Goal: Communication & Community: Answer question/provide support

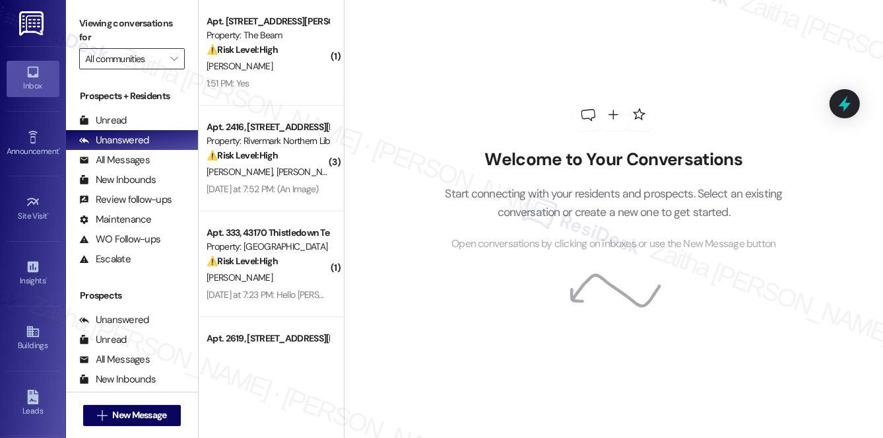
click at [141, 63] on input "All communities" at bounding box center [124, 58] width 79 height 21
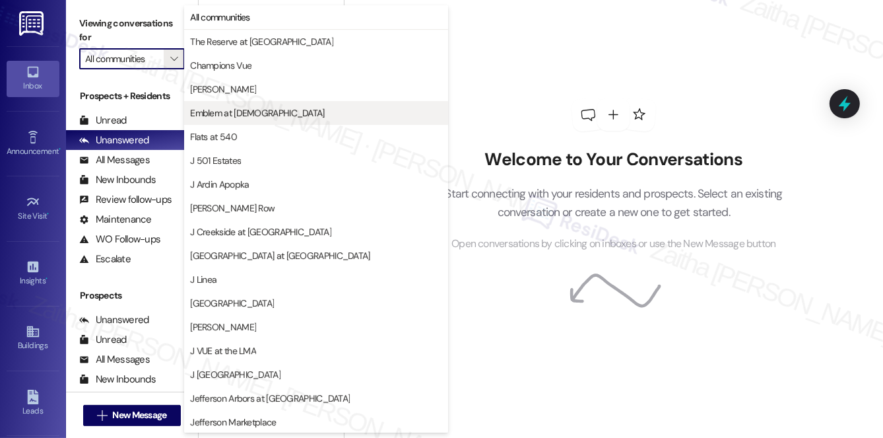
click at [248, 110] on span "Emblem at [DEMOGRAPHIC_DATA]" at bounding box center [257, 112] width 134 height 13
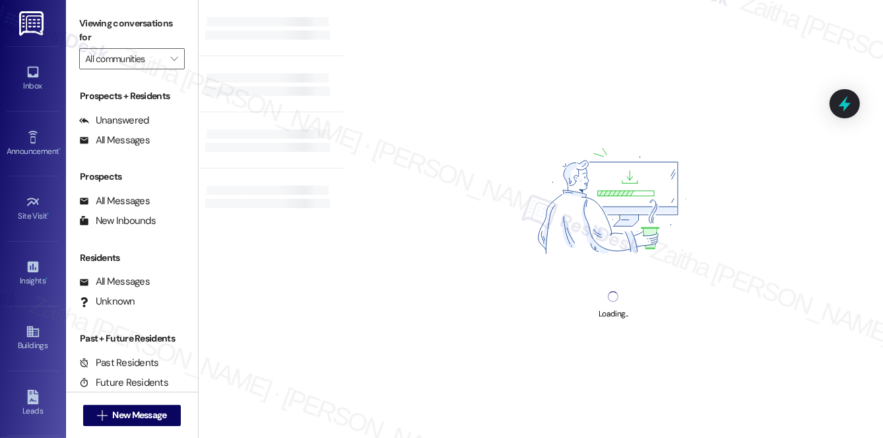
type input "Emblem at [DEMOGRAPHIC_DATA]"
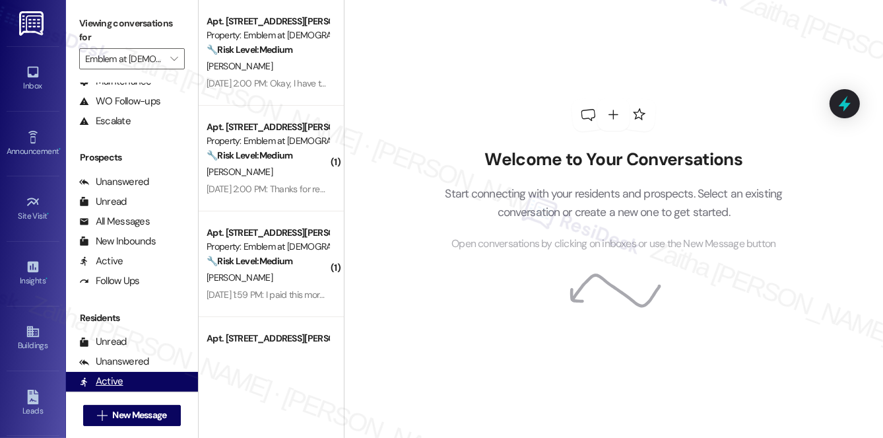
scroll to position [236, 0]
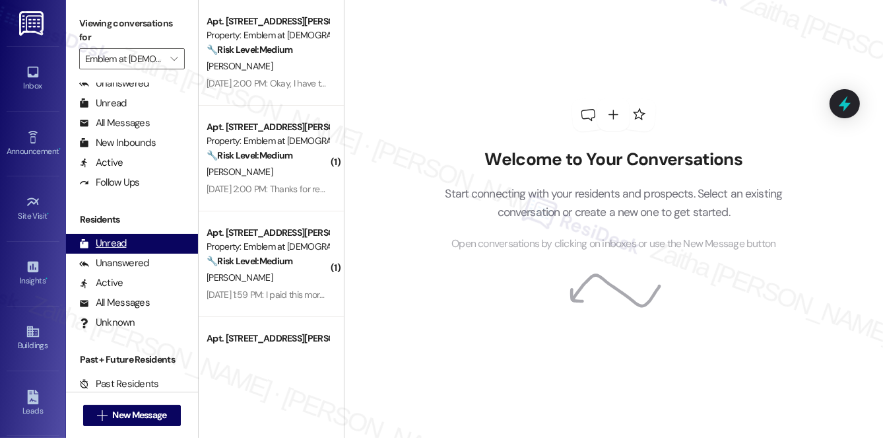
click at [120, 250] on div "Unread (0)" at bounding box center [132, 244] width 132 height 20
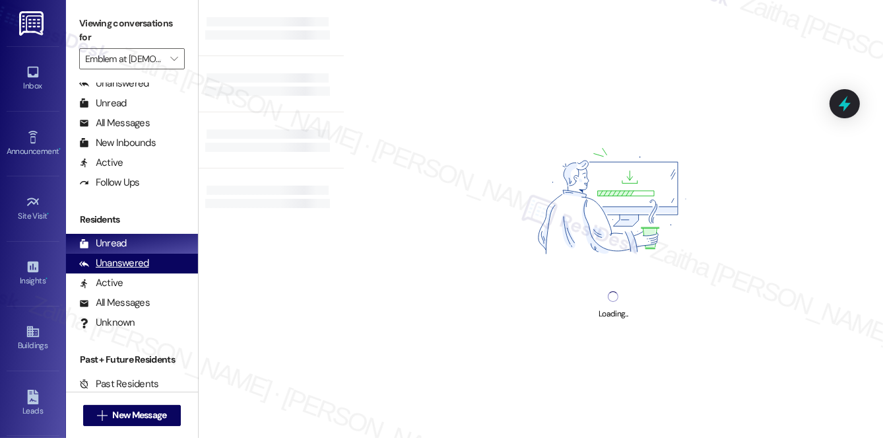
click at [125, 263] on div "Unanswered" at bounding box center [114, 263] width 70 height 14
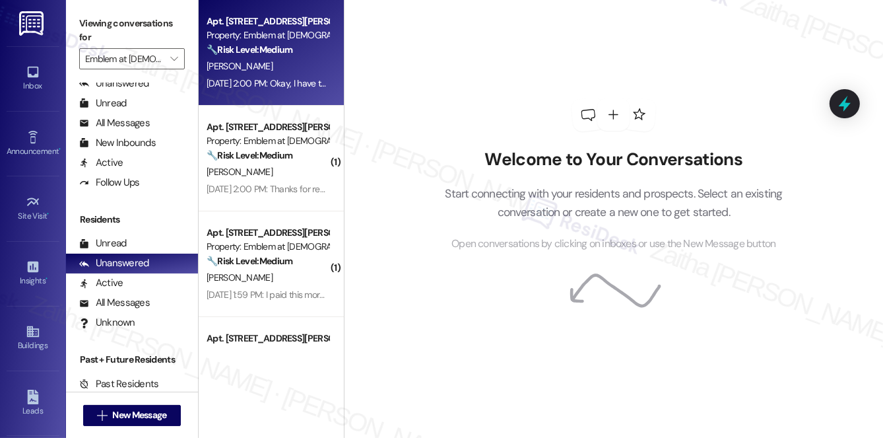
click at [300, 66] on div "[PERSON_NAME]" at bounding box center [267, 66] width 125 height 17
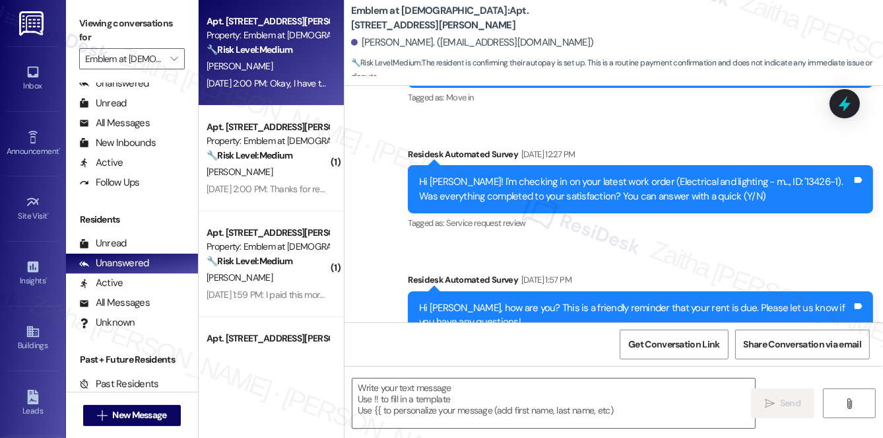
type textarea "Fetching suggested responses. Please feel free to read through the conversation…"
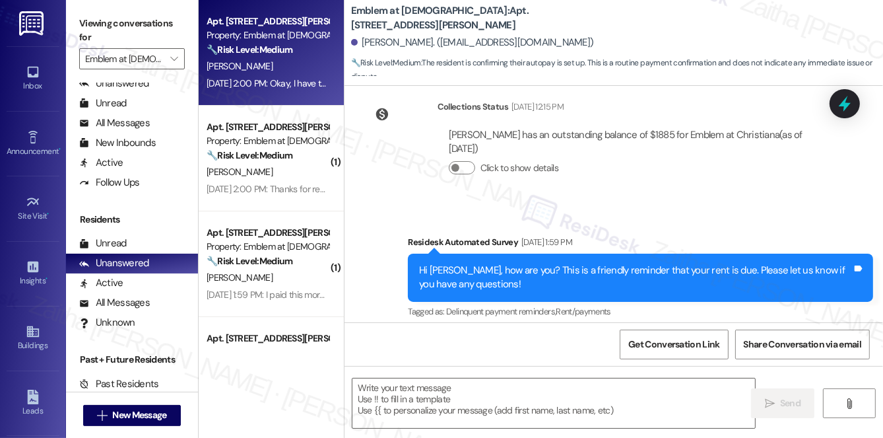
scroll to position [852, 0]
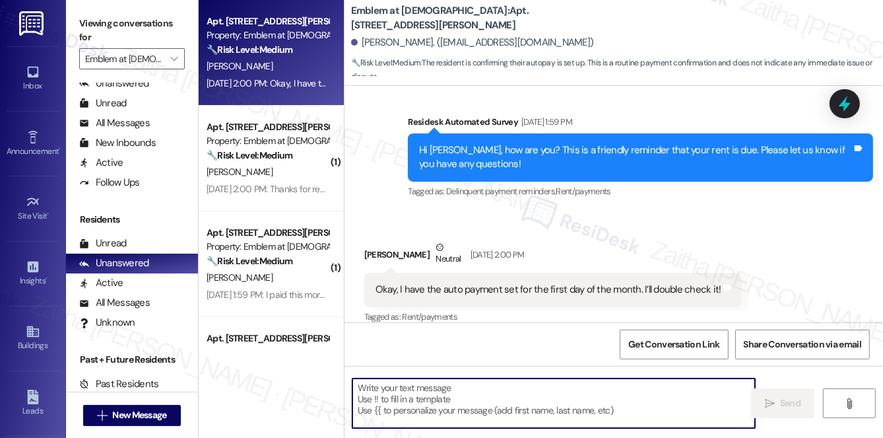
click at [410, 401] on textarea at bounding box center [554, 403] width 403 height 50
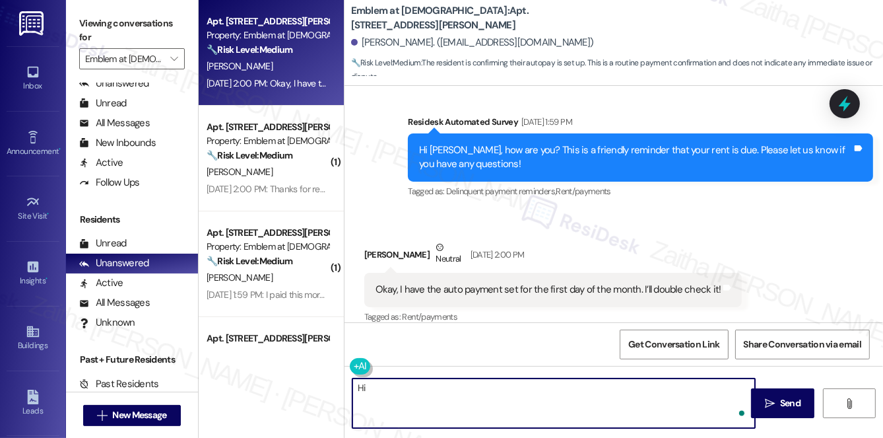
click at [368, 242] on div "[PERSON_NAME] Neutral [DATE] 2:00 PM" at bounding box center [553, 256] width 378 height 32
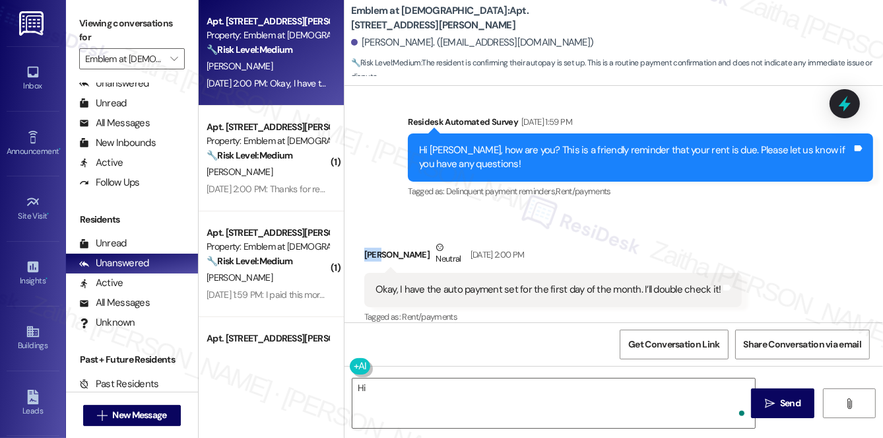
click at [368, 242] on div "[PERSON_NAME] Neutral [DATE] 2:00 PM" at bounding box center [553, 256] width 378 height 32
copy div "[PERSON_NAME]"
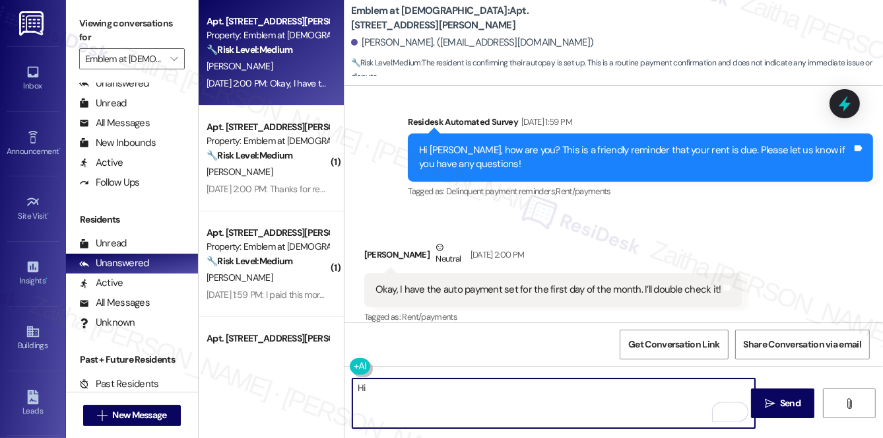
click at [450, 417] on textarea "Hi" at bounding box center [554, 403] width 403 height 50
paste textarea "[PERSON_NAME]"
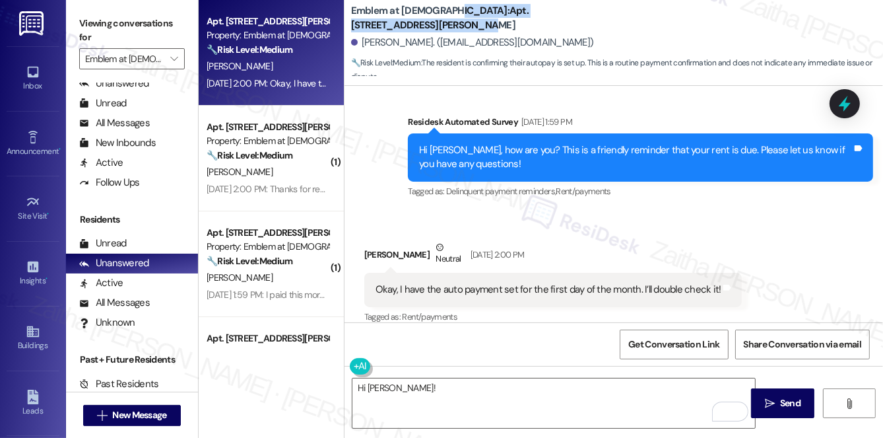
drag, startPoint x: 444, startPoint y: 22, endPoint x: 619, endPoint y: 22, distance: 175.6
click at [619, 22] on div "Emblem at Christiana: Apt. [STREET_ADDRESS][PERSON_NAME] Li. ([EMAIL_ADDRESS][D…" at bounding box center [617, 39] width 532 height 73
copy b ": Apt. [STREET_ADDRESS][PERSON_NAME]"
click at [434, 382] on textarea "Hi [PERSON_NAME]!" at bounding box center [554, 403] width 403 height 50
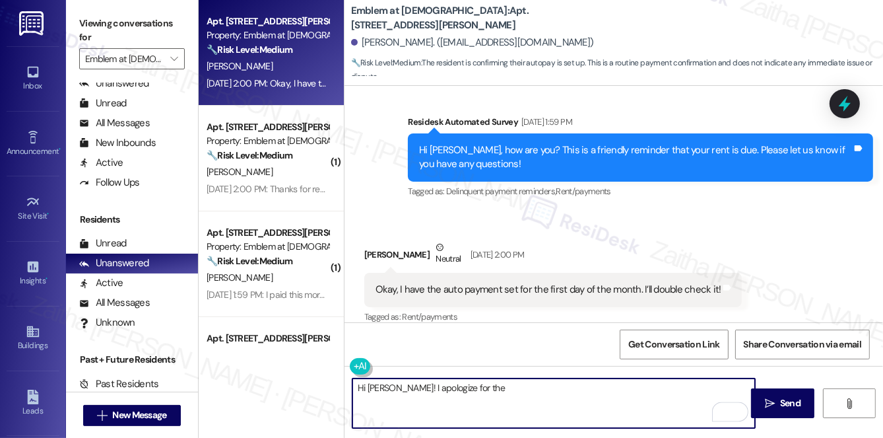
click at [375, 389] on textarea "Hi [PERSON_NAME]! I apologize for the" at bounding box center [554, 403] width 403 height 50
click at [436, 388] on textarea "Hi [PERSON_NAME], I hope doing great! I apologize for the" at bounding box center [554, 403] width 403 height 50
click at [572, 390] on textarea "Hi [PERSON_NAME], I hope you're doing well! I apologize for the" at bounding box center [554, 403] width 403 height 50
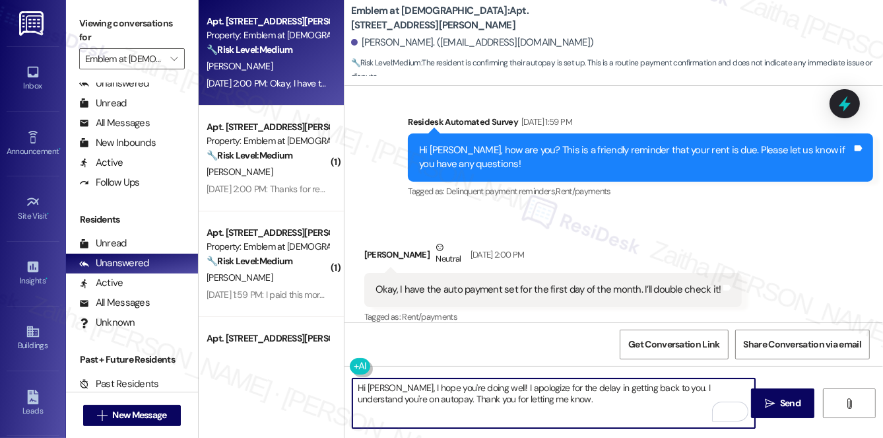
paste textarea "Please don't hesitate to reach out with any questions or concerns you may have.…"
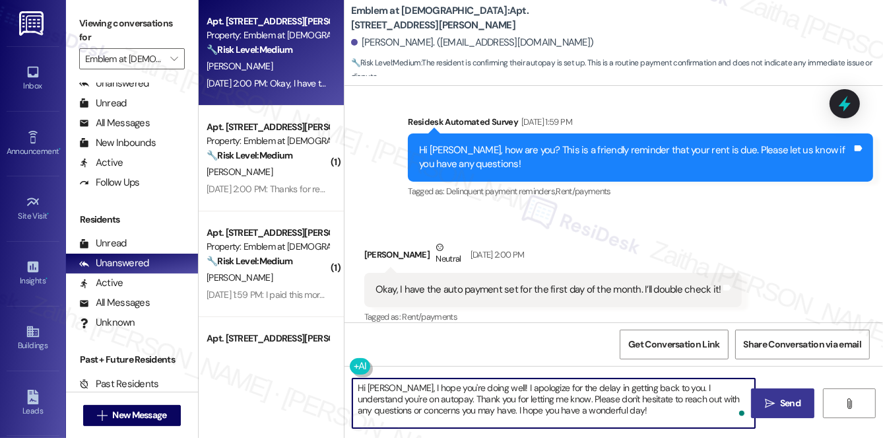
type textarea "Hi [PERSON_NAME], I hope you're doing well! I apologize for the delay in gettin…"
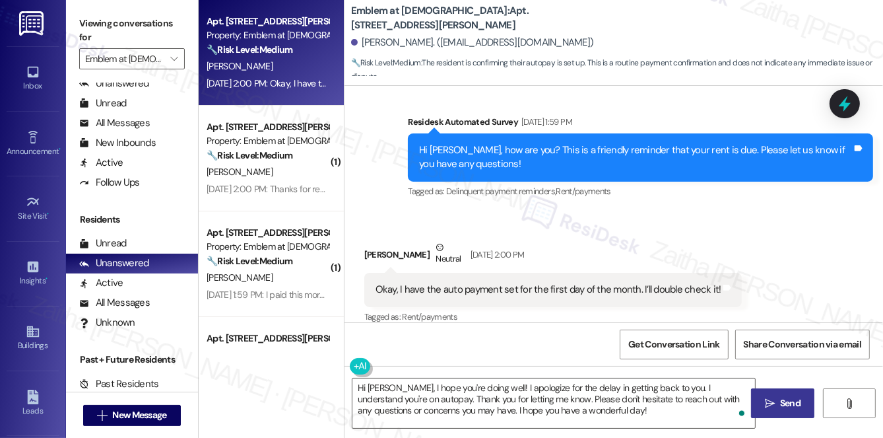
click at [787, 397] on span "Send" at bounding box center [790, 403] width 20 height 14
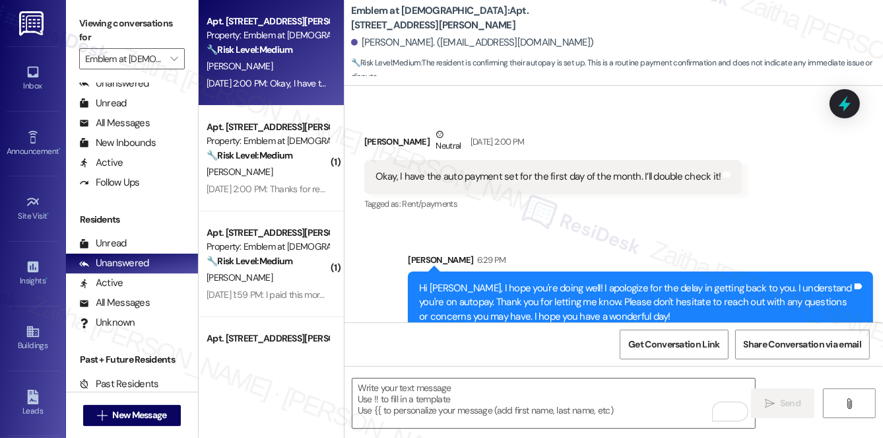
scroll to position [973, 0]
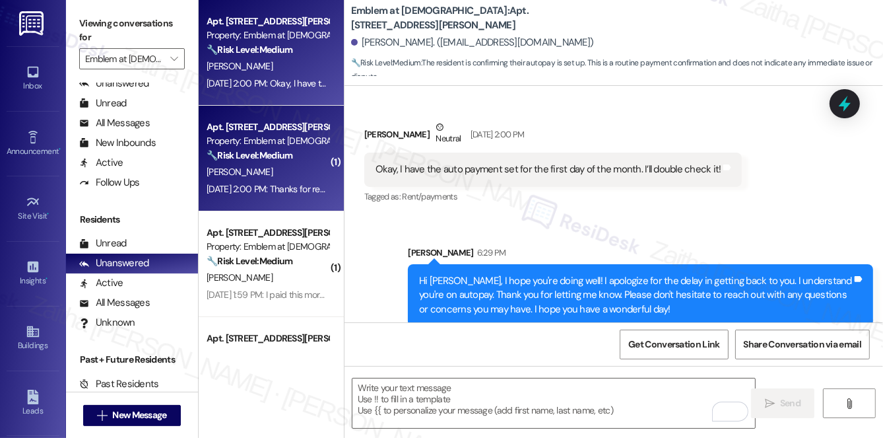
click at [277, 163] on div "Apt. [STREET_ADDRESS][PERSON_NAME] Property: Emblem at [DEMOGRAPHIC_DATA] 🔧 Ris…" at bounding box center [267, 141] width 125 height 45
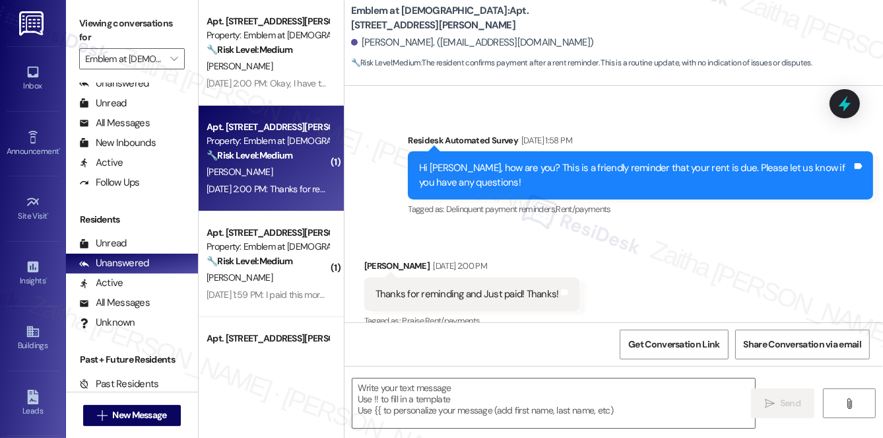
scroll to position [783, 0]
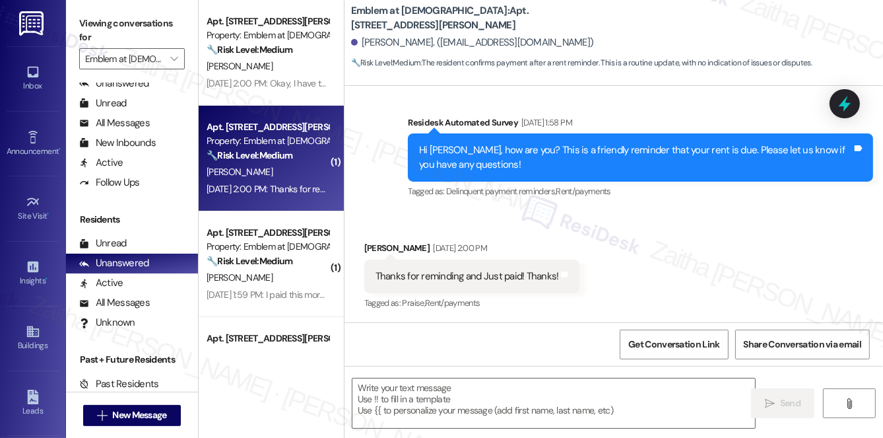
type textarea "Fetching suggested responses. Please feel free to read through the conversation…"
click at [380, 243] on div "[PERSON_NAME] [DATE] 2:00 PM" at bounding box center [472, 250] width 216 height 18
copy div "Maoyong"
click at [403, 407] on textarea at bounding box center [554, 403] width 403 height 50
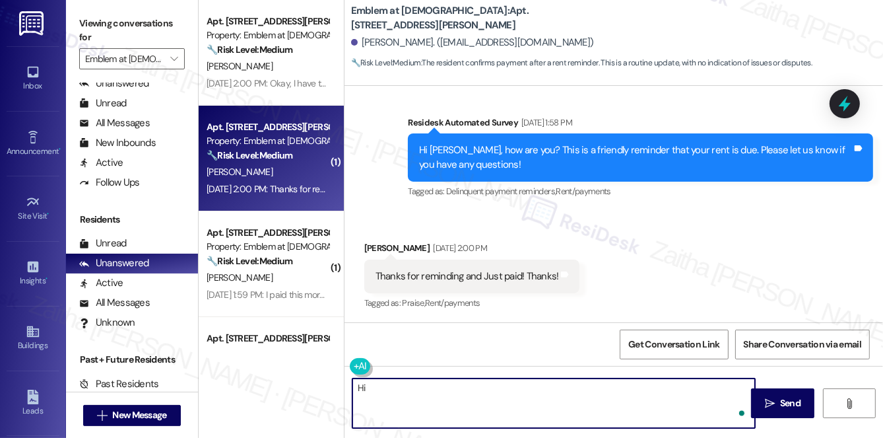
paste textarea "Maoyong"
paste textarea "Thanks for confirming your payment! We appreciate you taking care of it. Let us…"
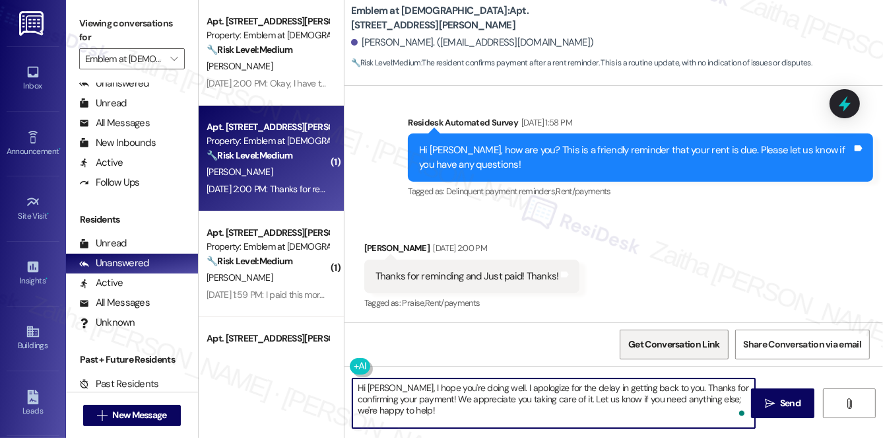
scroll to position [784, 0]
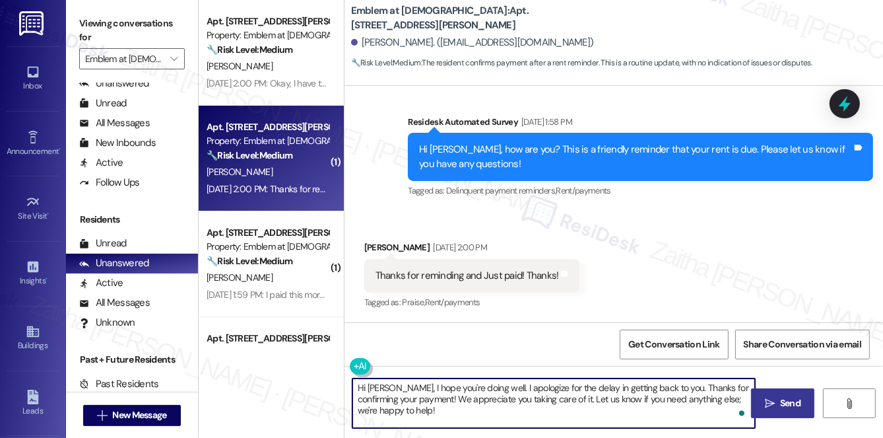
type textarea "Hi [PERSON_NAME], I hope you're doing well. I apologize for the delay in gettin…"
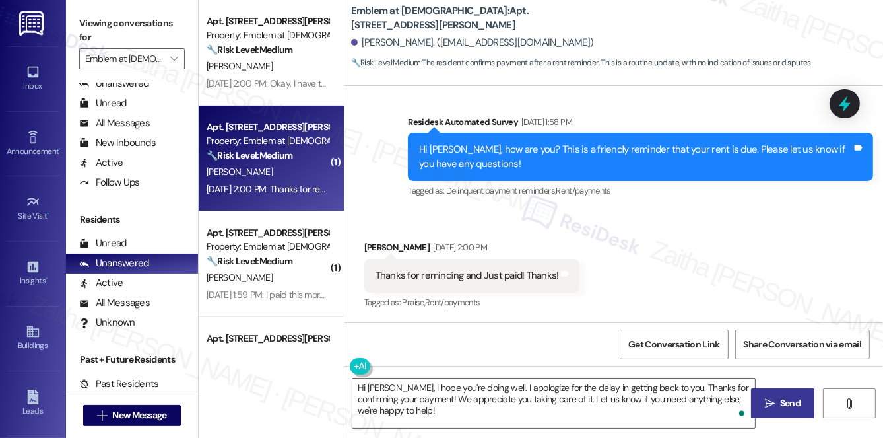
drag, startPoint x: 788, startPoint y: 408, endPoint x: 771, endPoint y: 401, distance: 18.4
click at [788, 408] on span "Send" at bounding box center [790, 403] width 20 height 14
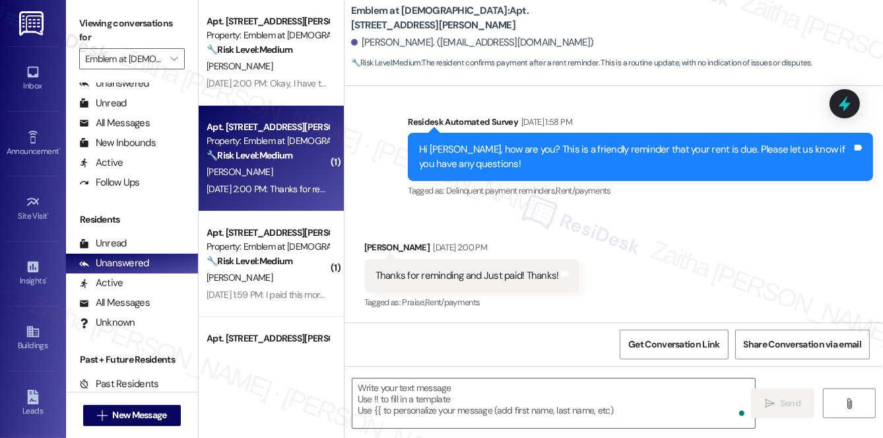
scroll to position [783, 0]
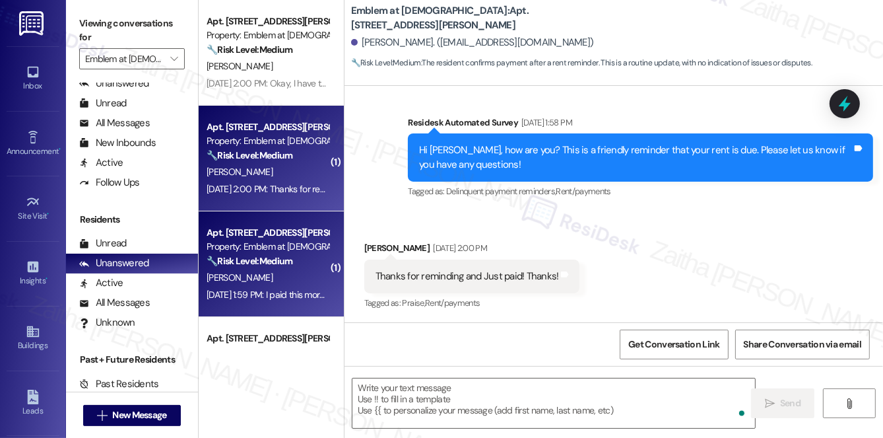
click at [297, 273] on div "[PERSON_NAME]" at bounding box center [267, 277] width 125 height 17
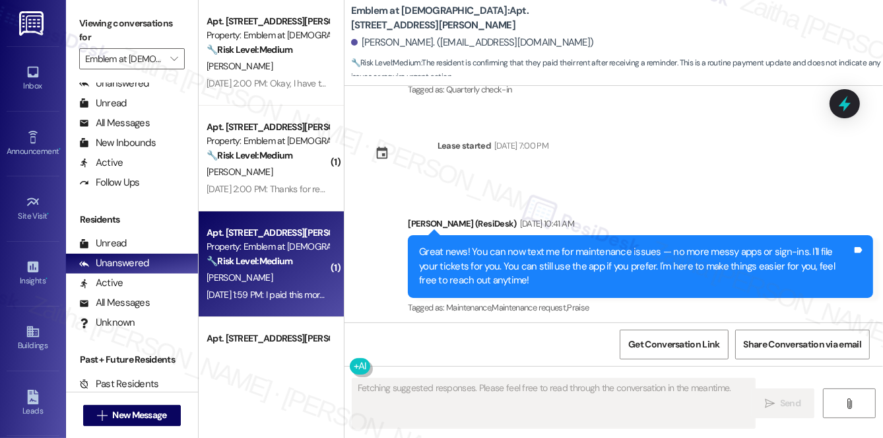
scroll to position [1691, 0]
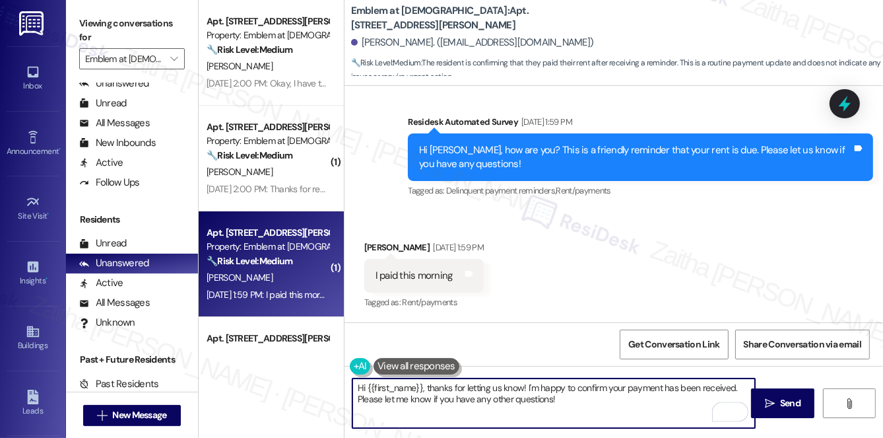
click at [528, 386] on textarea "Hi {{first_name}}, thanks for letting us know! I'm happy to confirm your paymen…" at bounding box center [554, 403] width 403 height 50
drag, startPoint x: 425, startPoint y: 385, endPoint x: 588, endPoint y: 417, distance: 165.6
click at [588, 417] on textarea "Hi {{first_name}}, thanks for letting us know! I'm happy to confirm your paymen…" at bounding box center [554, 403] width 403 height 50
paste textarea "Thanks for confirming your payment! We appreciate you taking care of it. Let us…"
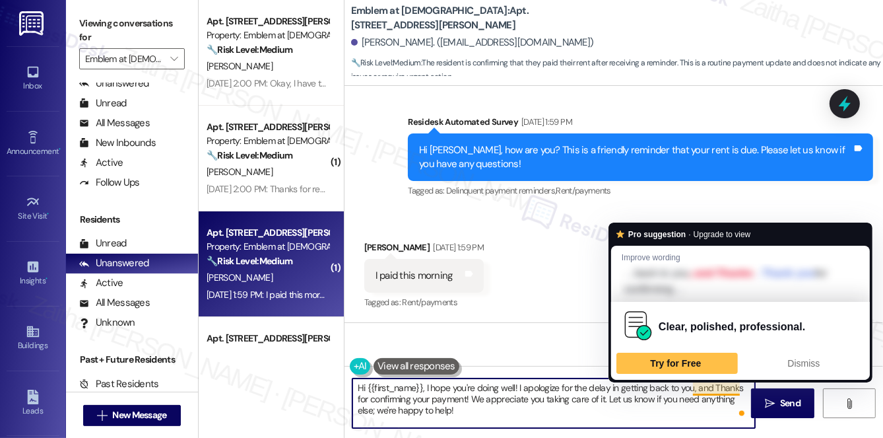
click at [714, 382] on textarea "Hi {{first_name}}, I hope you're doing well! I apologize for the delay in getti…" at bounding box center [554, 403] width 403 height 50
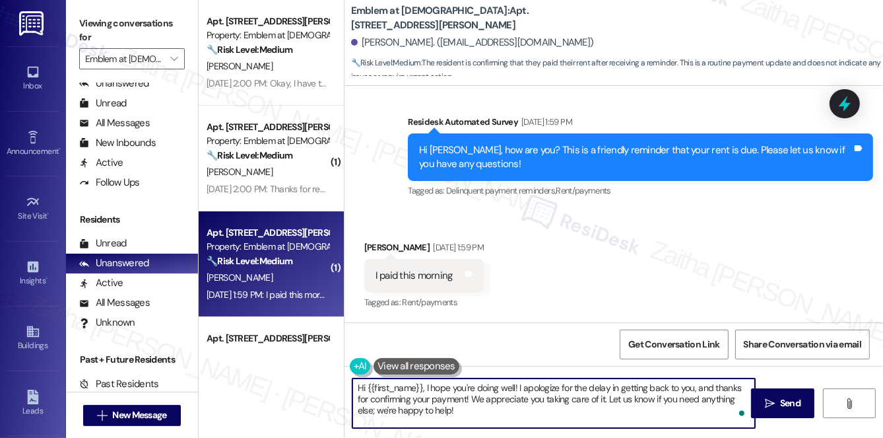
click at [739, 389] on textarea "Hi {{first_name}}, I hope you're doing well! I apologize for the delay in getti…" at bounding box center [554, 403] width 403 height 50
type textarea "Hi {{first_name}}, I hope you're doing well! I apologize for the delay in getti…"
drag, startPoint x: 778, startPoint y: 398, endPoint x: 750, endPoint y: 388, distance: 29.7
click at [778, 398] on span "Send" at bounding box center [791, 403] width 26 height 14
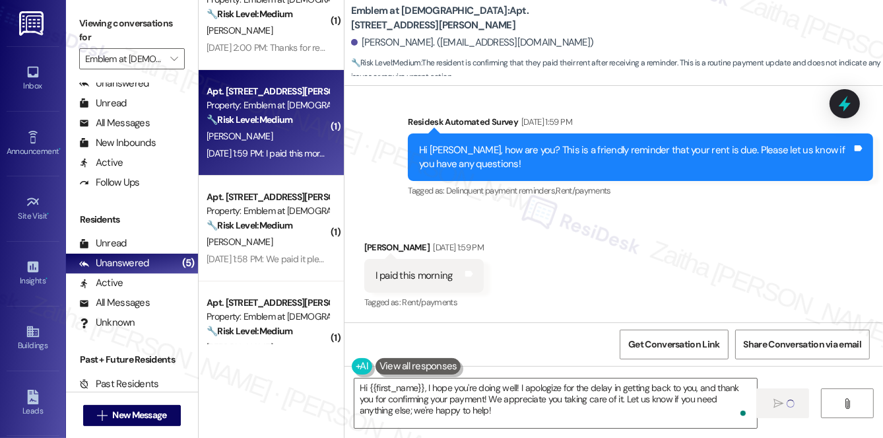
scroll to position [184, 0]
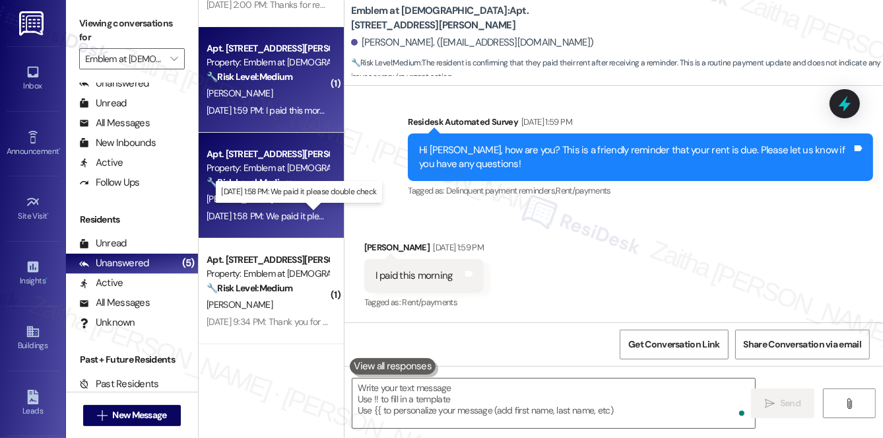
click at [300, 210] on div "[DATE] 1:58 PM: We paid it please double check [DATE] 1:58 PM: We paid it pleas…" at bounding box center [297, 216] width 181 height 12
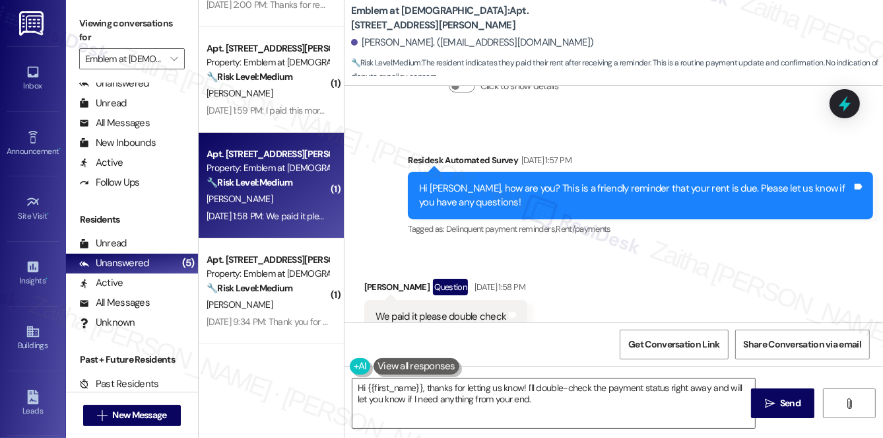
scroll to position [379, 0]
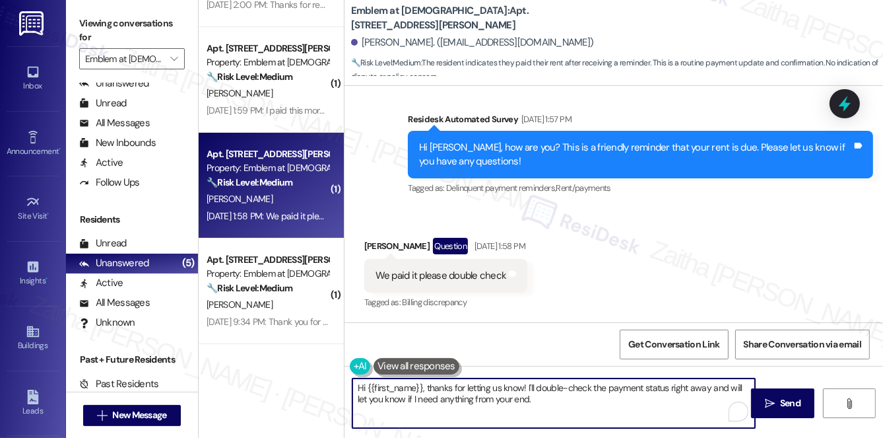
drag, startPoint x: 427, startPoint y: 386, endPoint x: 542, endPoint y: 408, distance: 117.7
click at [542, 408] on textarea "Hi {{first_name}}, thanks for letting us know! I'll double-check the payment st…" at bounding box center [554, 403] width 403 height 50
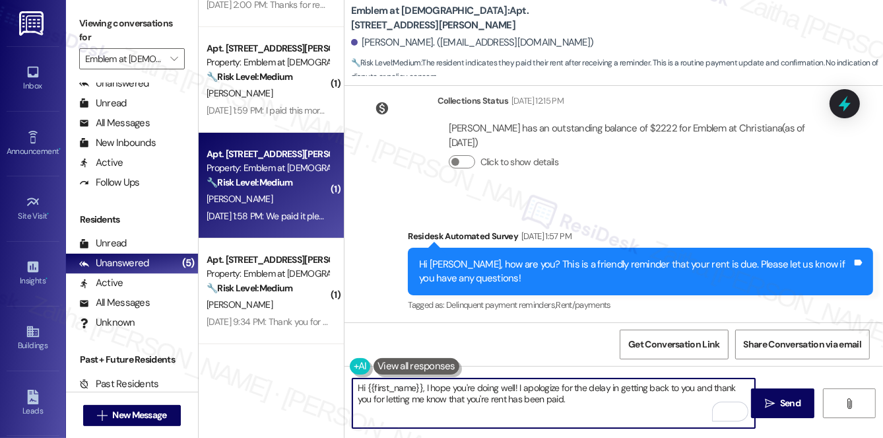
scroll to position [139, 0]
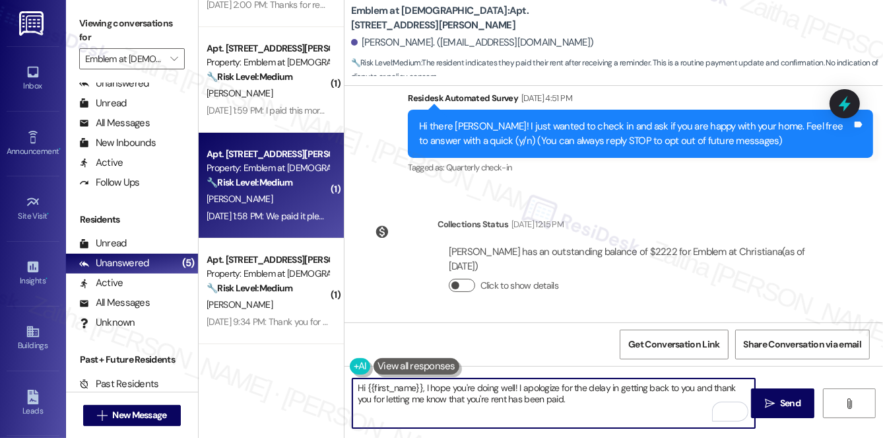
click at [462, 285] on button "Click to show details" at bounding box center [462, 285] width 26 height 13
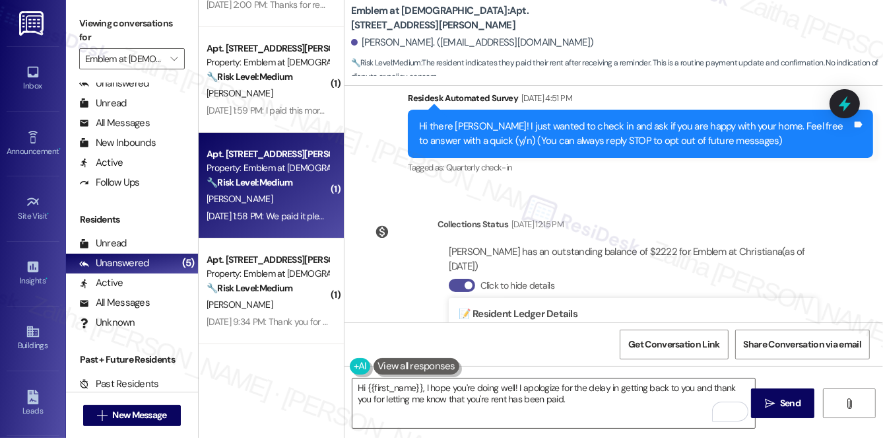
click at [457, 285] on button "Click to hide details" at bounding box center [462, 285] width 26 height 13
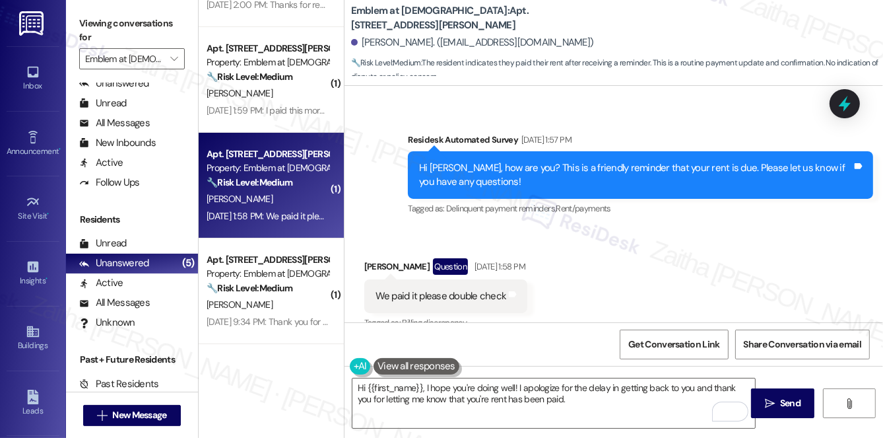
scroll to position [379, 0]
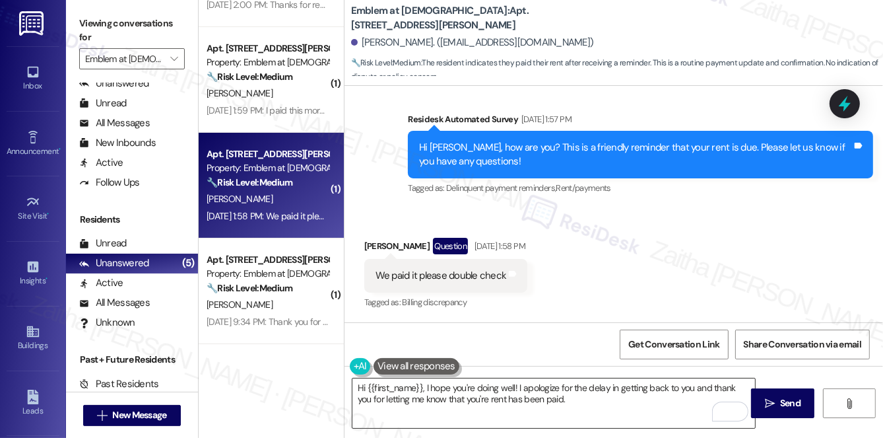
click at [573, 397] on textarea "Hi {{first_name}}, I hope you're doing well! I apologize for the delay in getti…" at bounding box center [554, 403] width 403 height 50
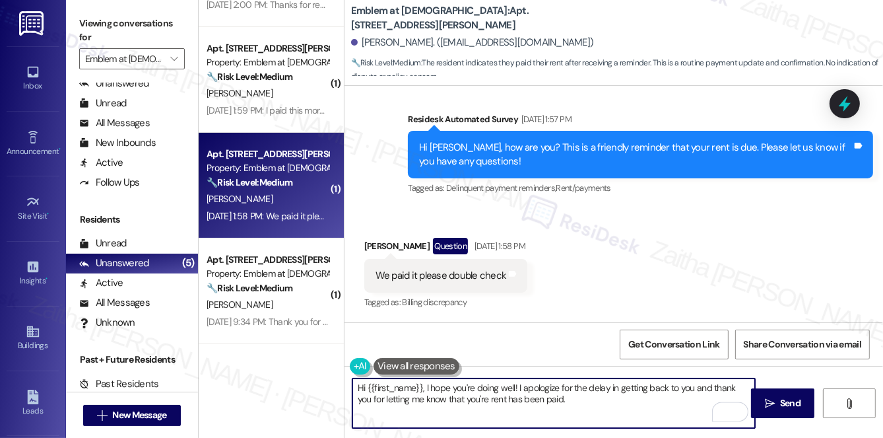
paste textarea "Please don't hesitate to reach out with any questions or concerns you may have.…"
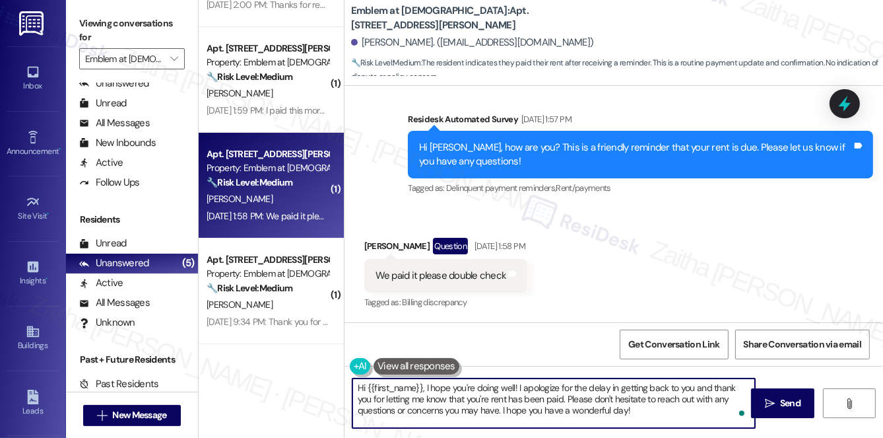
click at [619, 412] on textarea "Hi {{first_name}}, I hope you're doing well! I apologize for the delay in getti…" at bounding box center [554, 403] width 403 height 50
type textarea "Hi {{first_name}}, I hope you're doing well! I apologize for the delay in getti…"
click at [771, 403] on icon "" at bounding box center [770, 403] width 10 height 11
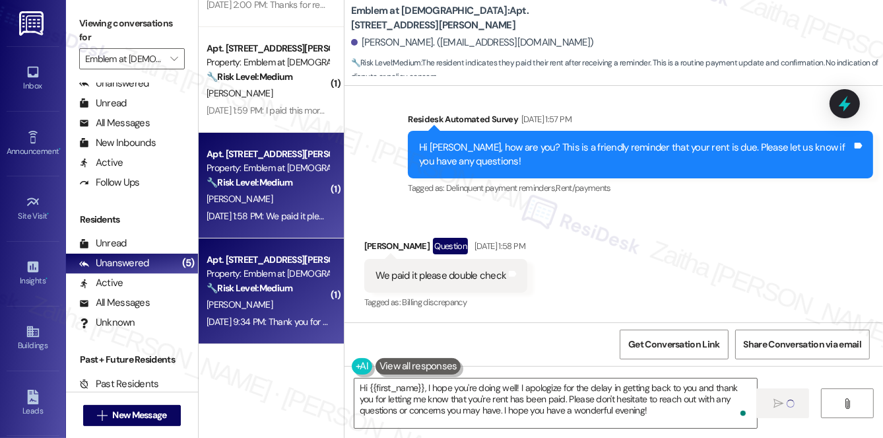
click at [287, 305] on div "[PERSON_NAME]" at bounding box center [267, 304] width 125 height 17
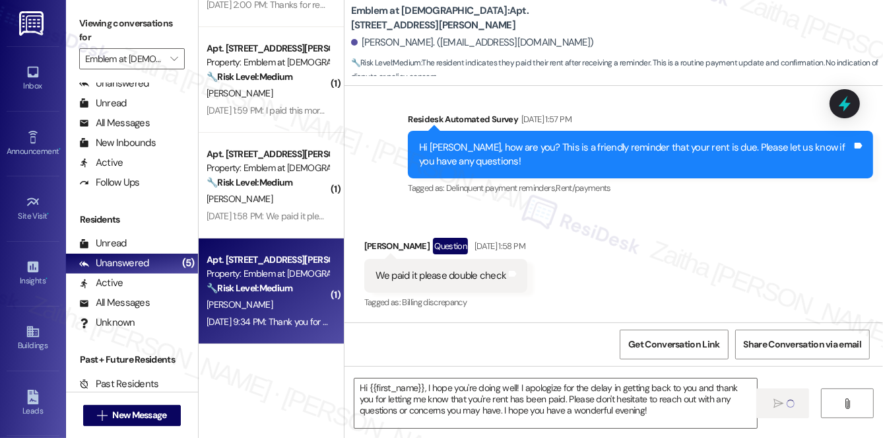
type textarea "Fetching suggested responses. Please feel free to read through the conversation…"
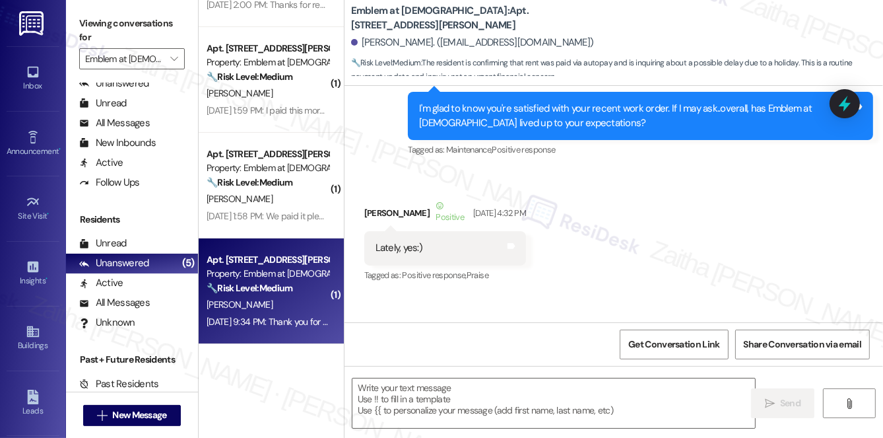
type textarea "Fetching suggested responses. Please feel free to read through the conversation…"
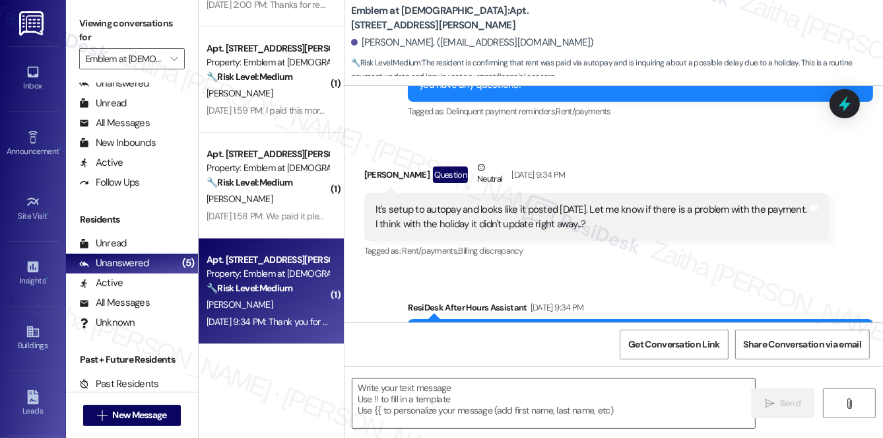
scroll to position [5496, 0]
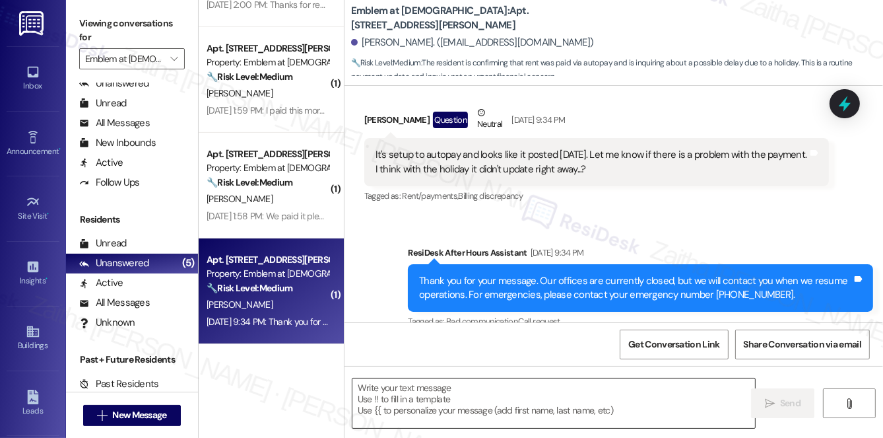
click at [431, 401] on textarea at bounding box center [554, 403] width 403 height 50
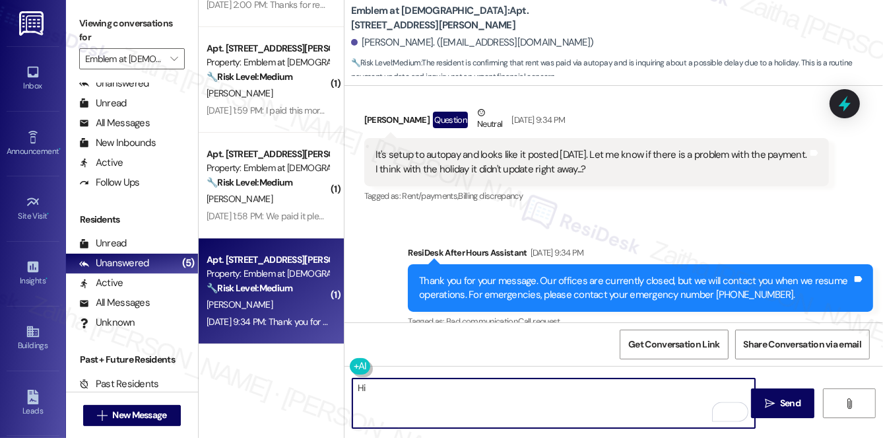
scroll to position [5436, 0]
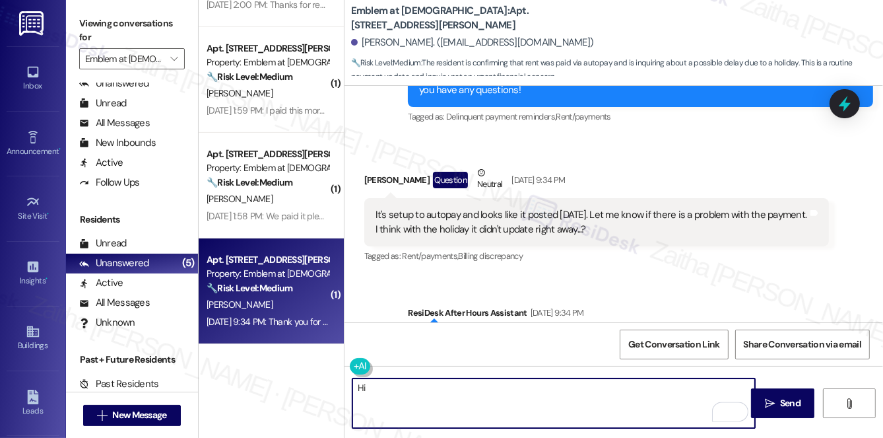
click at [380, 166] on div "[PERSON_NAME] Question Neutral [DATE] 9:34 PM" at bounding box center [596, 182] width 465 height 32
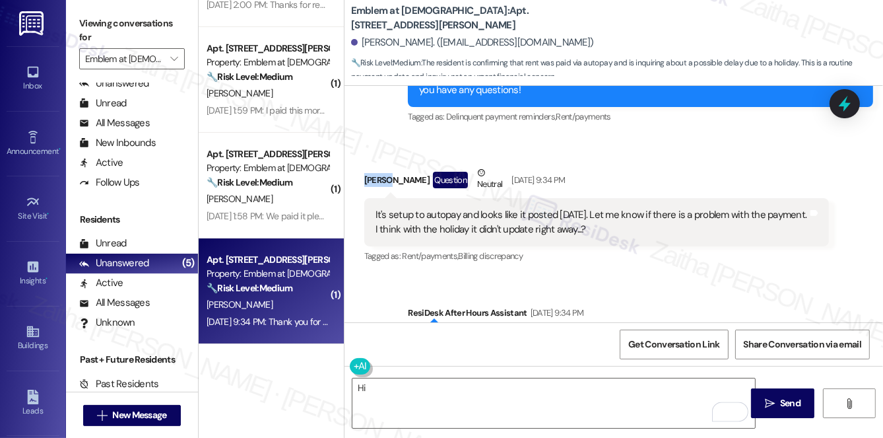
click at [380, 166] on div "[PERSON_NAME] Question Neutral [DATE] 9:34 PM" at bounding box center [596, 182] width 465 height 32
copy div "[PERSON_NAME]"
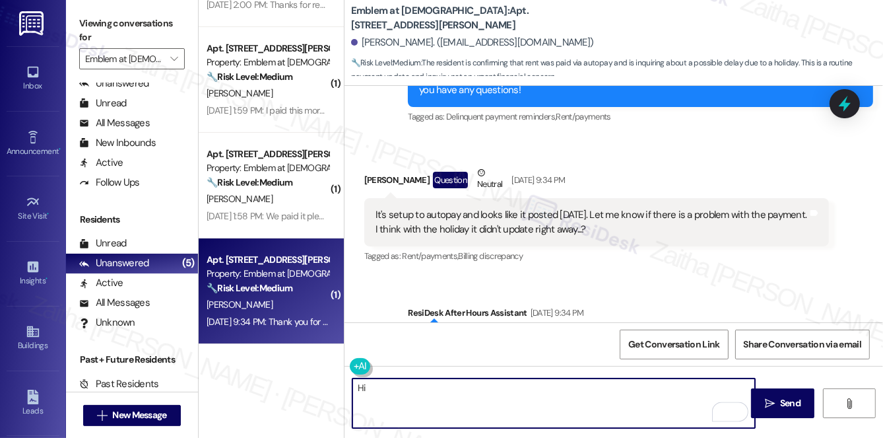
click at [399, 397] on textarea "Hi" at bounding box center [554, 403] width 403 height 50
paste textarea "[PERSON_NAME]"
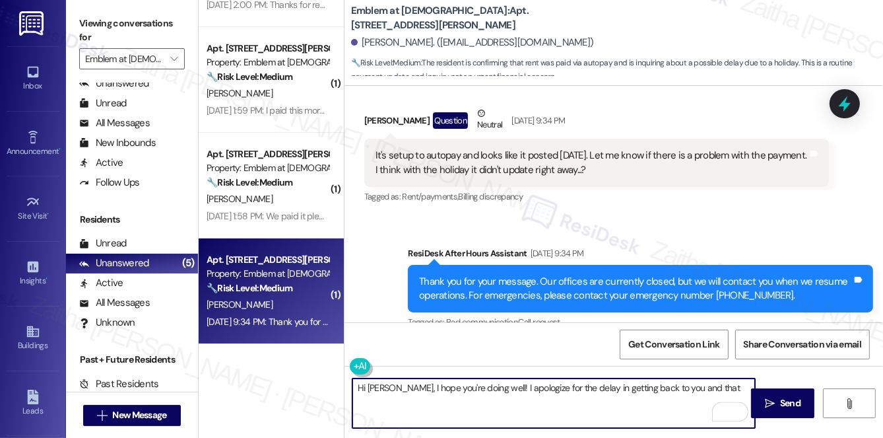
scroll to position [5496, 0]
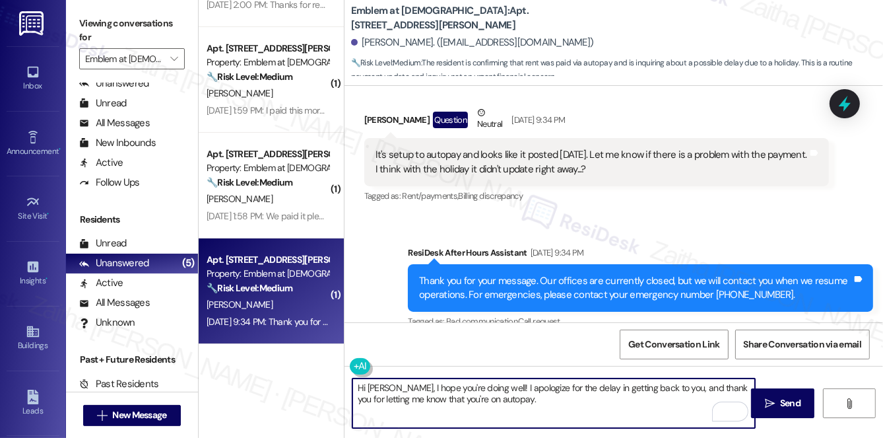
click at [521, 400] on textarea "Hi [PERSON_NAME], I hope you're doing well! I apologize for the delay in gettin…" at bounding box center [554, 403] width 403 height 50
click at [462, 400] on textarea "Hi [PERSON_NAME], I hope you're doing well! I apologize for the delay in gettin…" at bounding box center [554, 403] width 403 height 50
click at [535, 399] on textarea "Hi [PERSON_NAME], I hope you're doing well! I apologize for the delay in gettin…" at bounding box center [554, 403] width 403 height 50
paste textarea "Please don't hesitate to reach out with any questions or concerns you may have.…"
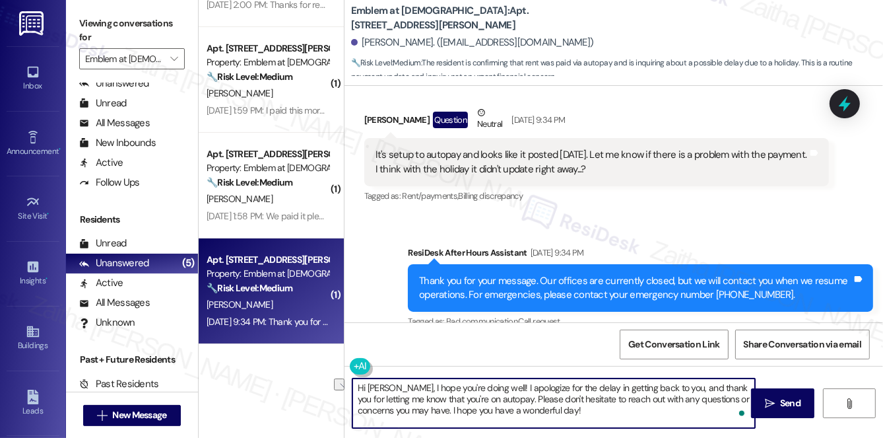
drag, startPoint x: 454, startPoint y: 409, endPoint x: 595, endPoint y: 400, distance: 141.6
click at [597, 409] on textarea "Hi [PERSON_NAME], I hope you're doing well! I apologize for the delay in gettin…" at bounding box center [554, 403] width 403 height 50
type textarea "Hi [PERSON_NAME], I hope you're doing well! I apologize for the delay in gettin…"
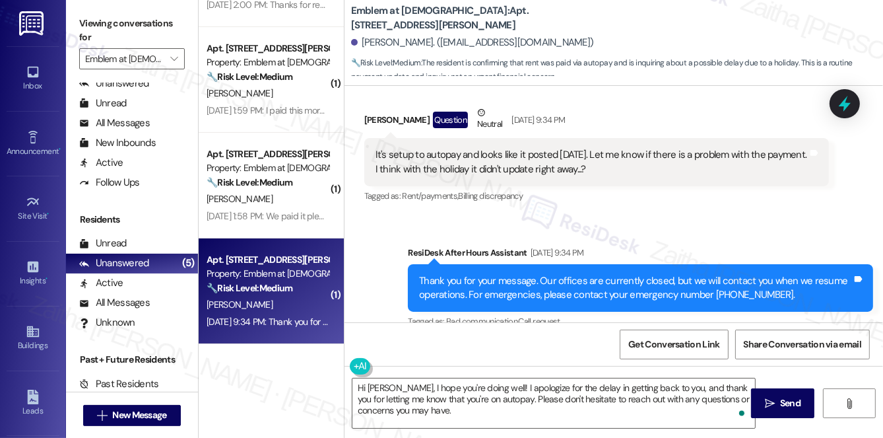
drag, startPoint x: 796, startPoint y: 400, endPoint x: 607, endPoint y: 347, distance: 195.6
click at [796, 400] on span "Send" at bounding box center [790, 403] width 20 height 14
click at [151, 65] on input "Emblem at [DEMOGRAPHIC_DATA]" at bounding box center [124, 58] width 79 height 21
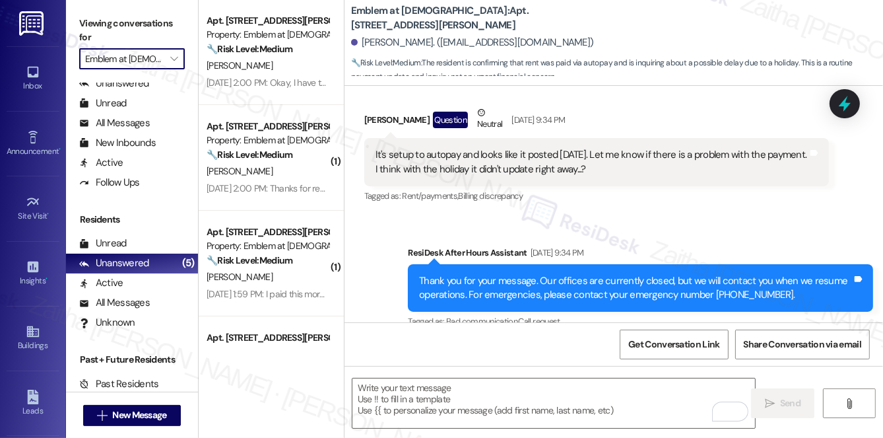
scroll to position [0, 0]
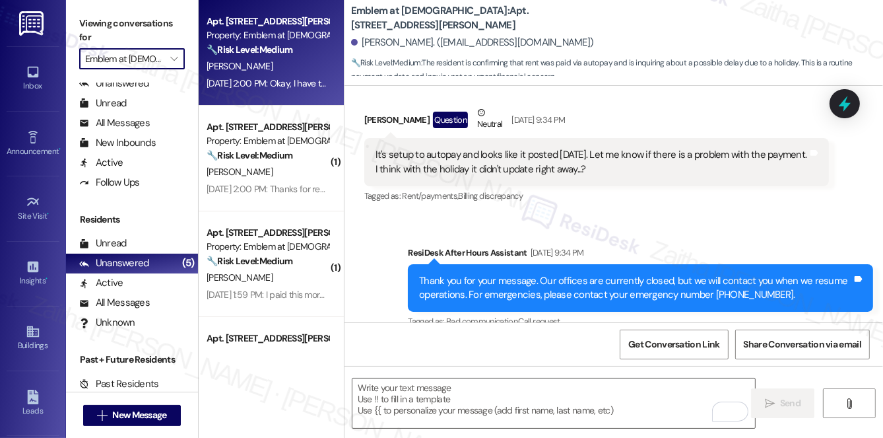
click at [288, 66] on div "[PERSON_NAME]" at bounding box center [267, 66] width 125 height 17
type textarea "Fetching suggested responses. Please feel free to read through the conversation…"
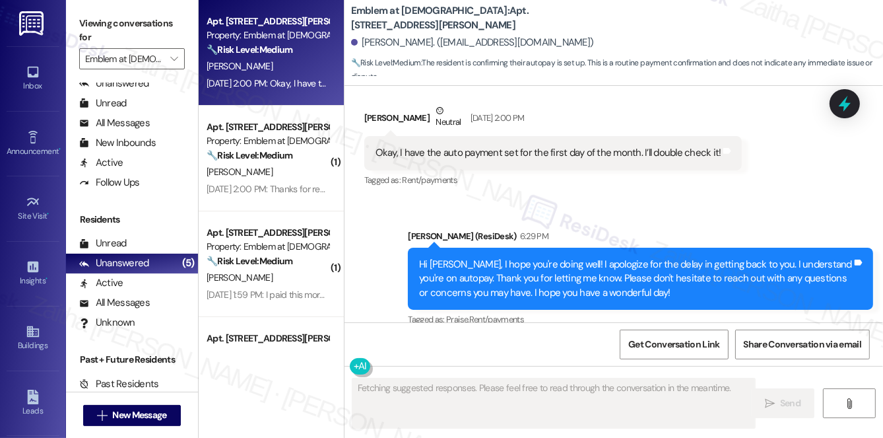
scroll to position [992, 0]
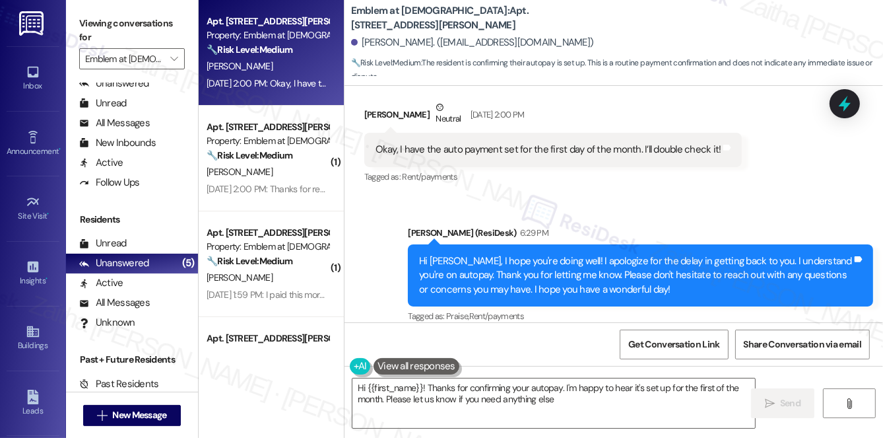
type textarea "Hi {{first_name}}! Thanks for confirming your autopay. I'm happy to hear it's s…"
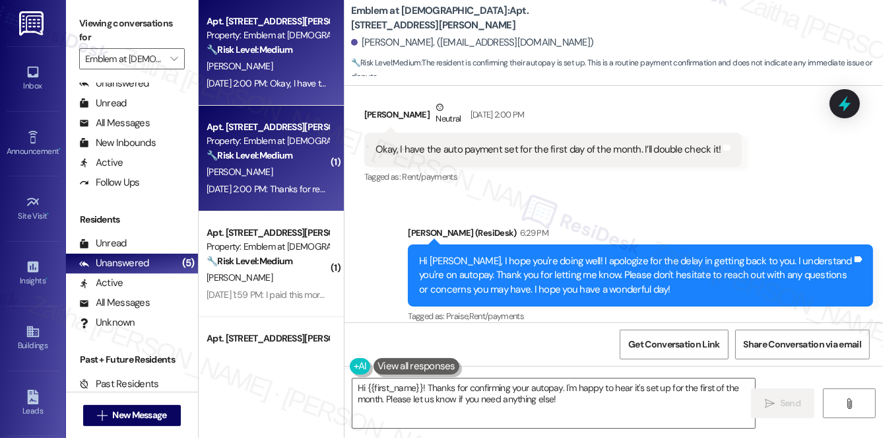
click at [280, 176] on div "[PERSON_NAME]" at bounding box center [267, 172] width 125 height 17
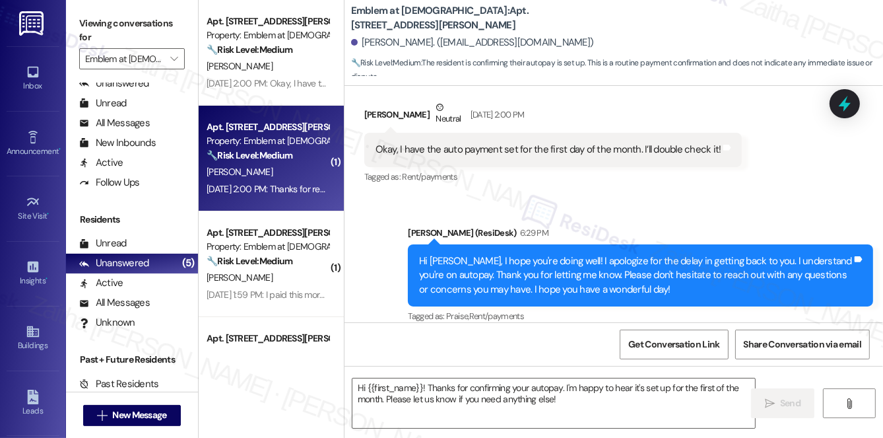
type textarea "Fetching suggested responses. Please feel free to read through the conversation…"
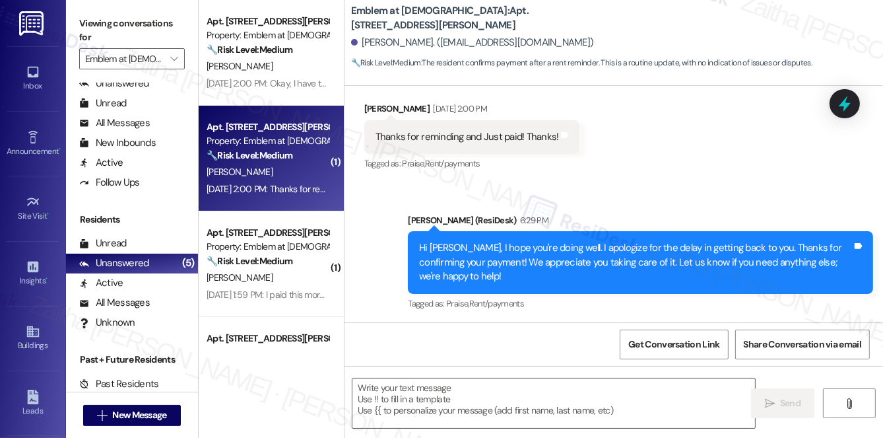
scroll to position [924, 0]
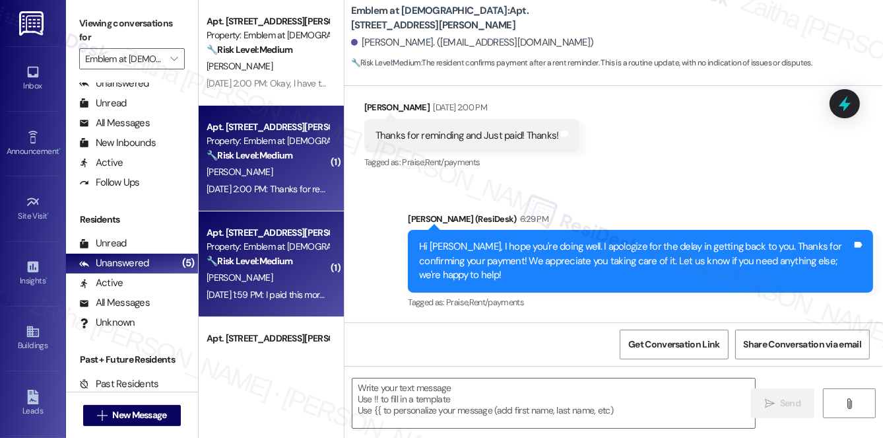
click at [320, 242] on div "Property: Emblem at [DEMOGRAPHIC_DATA]" at bounding box center [268, 247] width 122 height 14
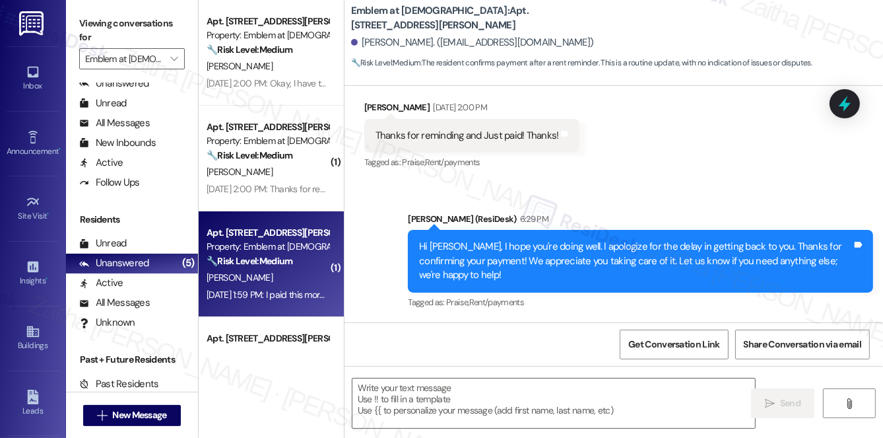
type textarea "Fetching suggested responses. Please feel free to read through the conversation…"
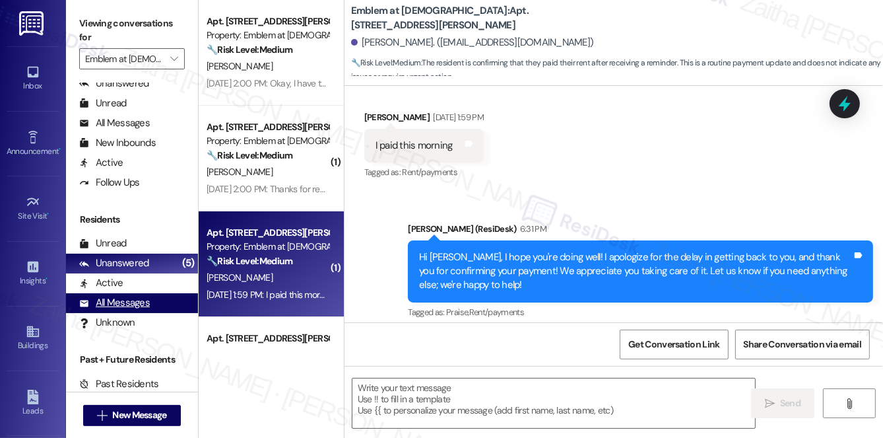
scroll to position [1830, 0]
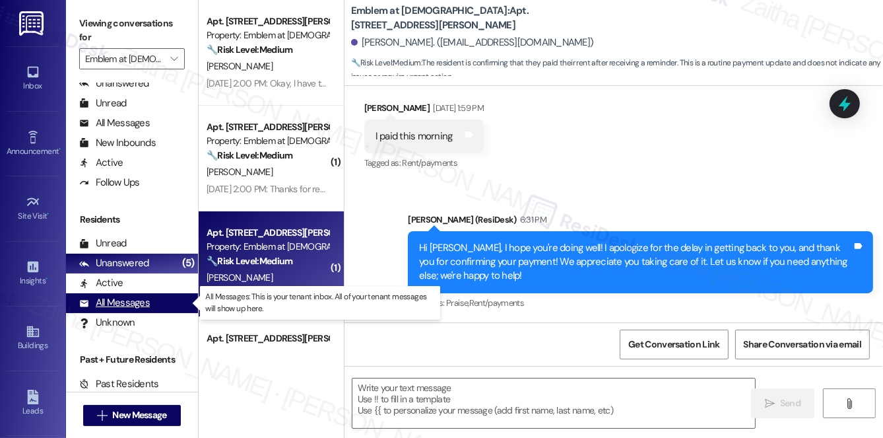
click at [121, 303] on div "All Messages" at bounding box center [114, 303] width 71 height 14
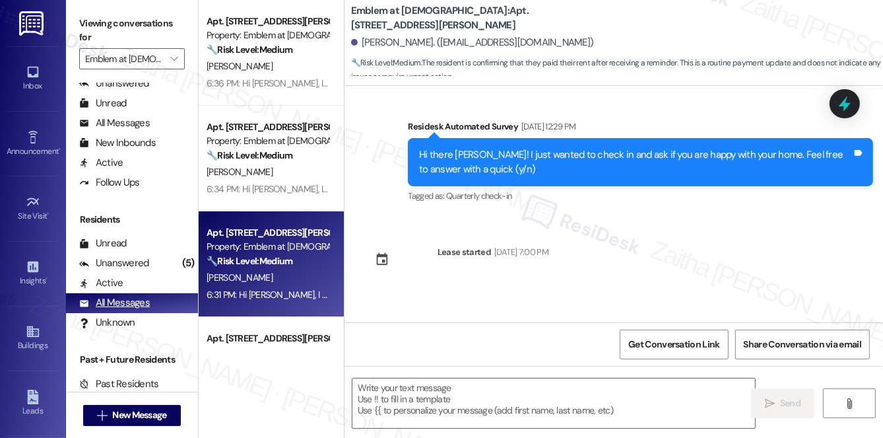
type textarea "Fetching suggested responses. Please feel free to read through the conversation…"
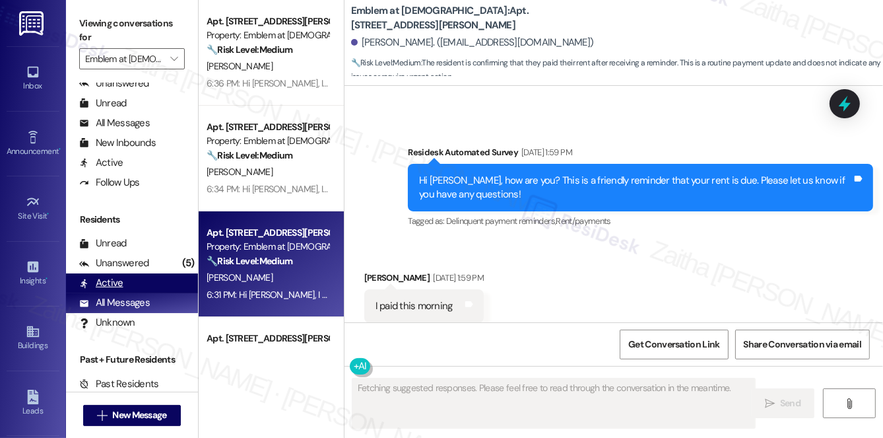
scroll to position [1690, 0]
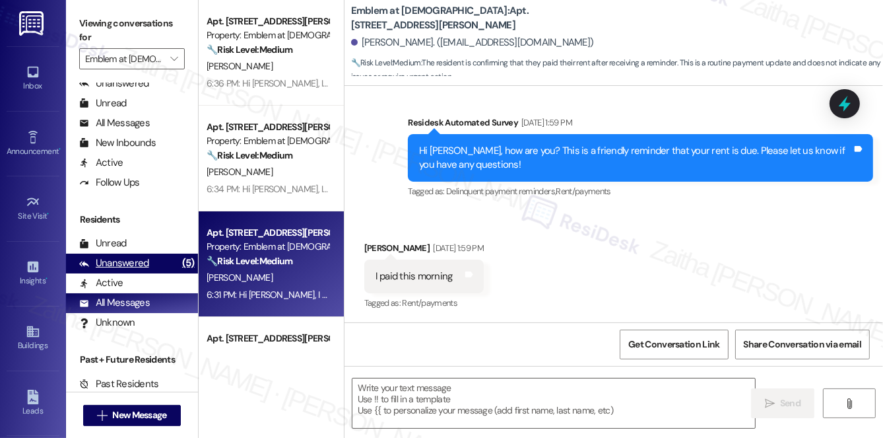
click at [126, 263] on div "Unanswered" at bounding box center [114, 263] width 70 height 14
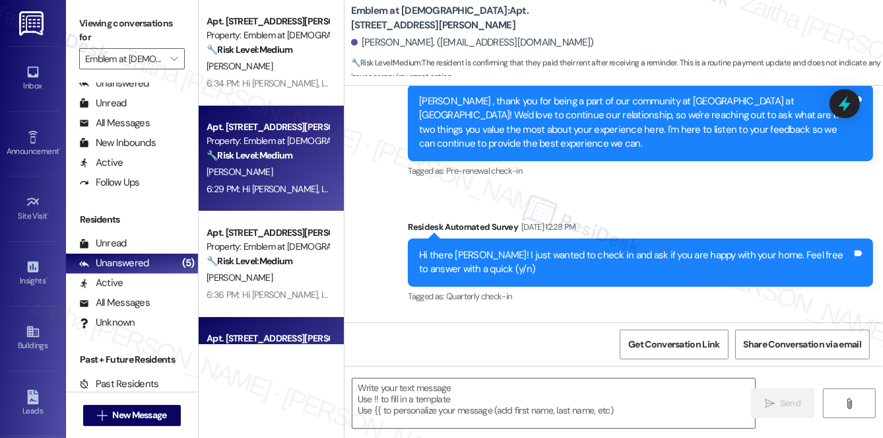
type textarea "Fetching suggested responses. Please feel free to read through the conversation…"
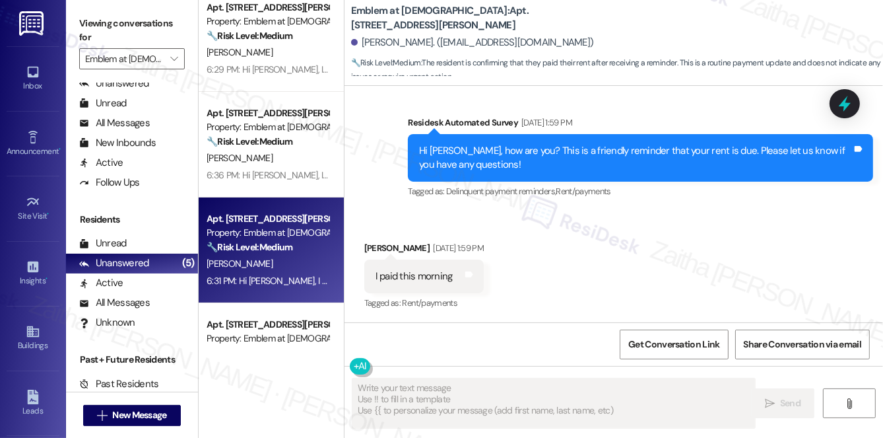
scroll to position [184, 0]
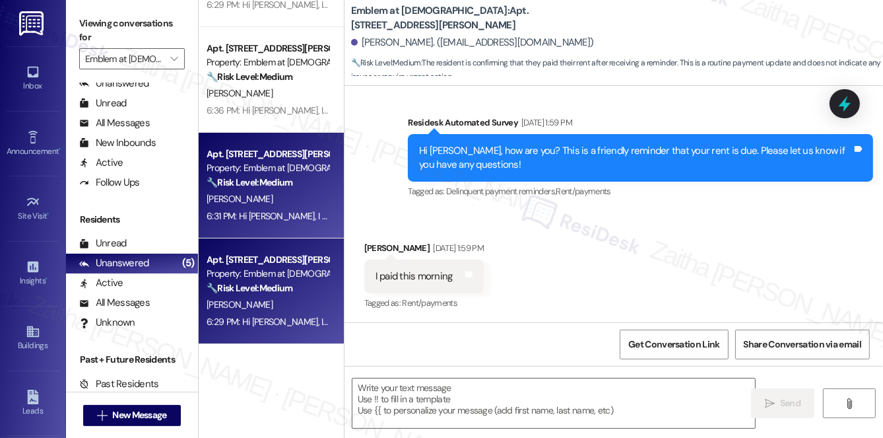
click at [298, 300] on div "[PERSON_NAME]" at bounding box center [267, 304] width 125 height 17
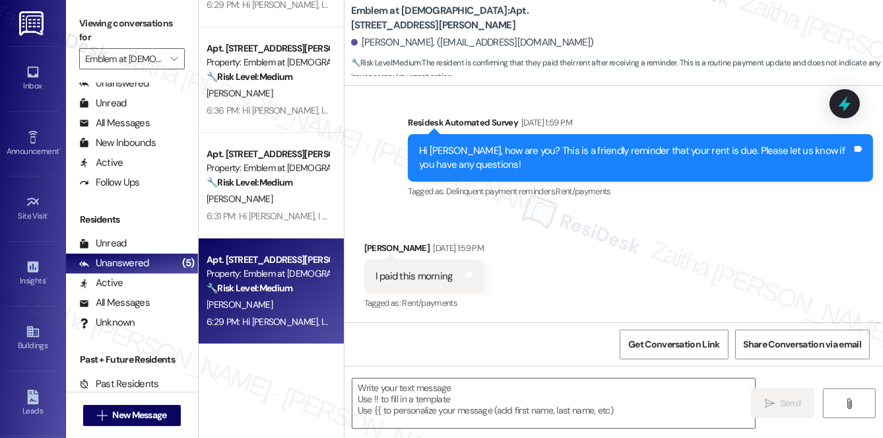
type textarea "Fetching suggested responses. Please feel free to read through the conversation…"
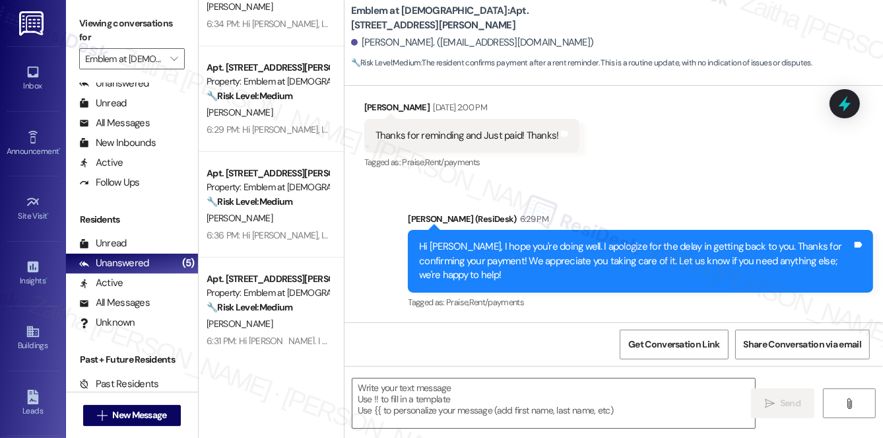
scroll to position [0, 0]
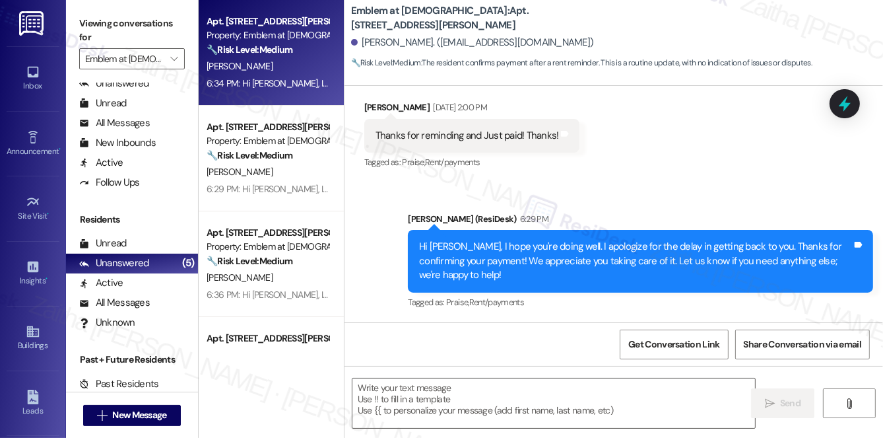
click at [278, 81] on div "6:34 PM: Hi [PERSON_NAME], I hope you're doing well! I apologize for the delay …" at bounding box center [750, 83] width 1087 height 12
type textarea "Fetching suggested responses. Please feel free to read through the conversation…"
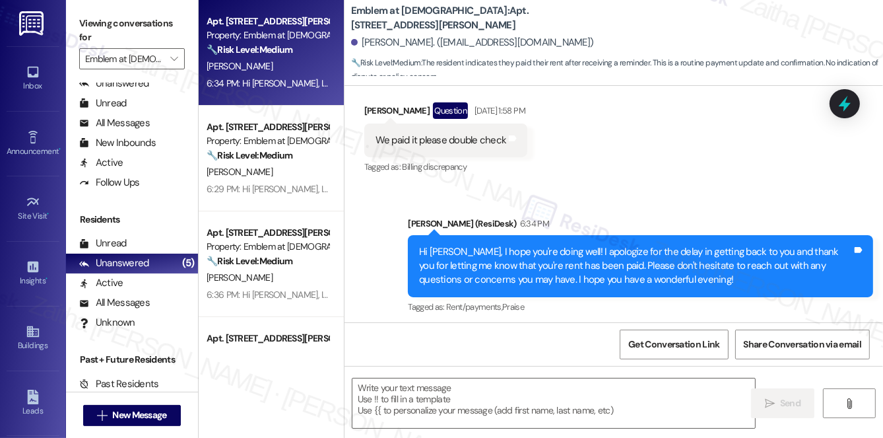
scroll to position [519, 0]
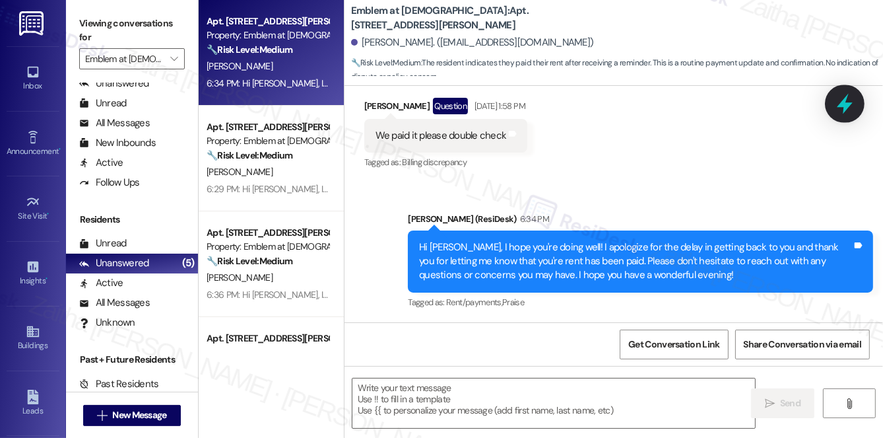
click at [848, 108] on icon at bounding box center [845, 104] width 16 height 20
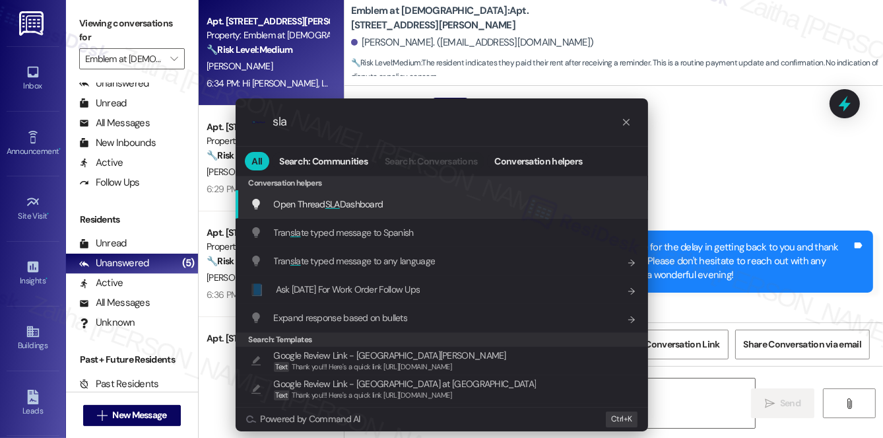
type input "sla"
click at [333, 205] on span "SLA" at bounding box center [333, 204] width 15 height 12
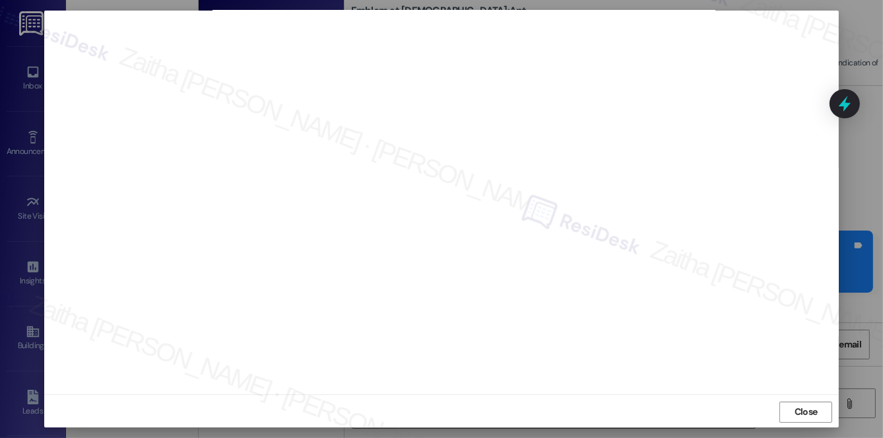
scroll to position [12, 0]
click at [811, 410] on span "Close" at bounding box center [806, 410] width 23 height 14
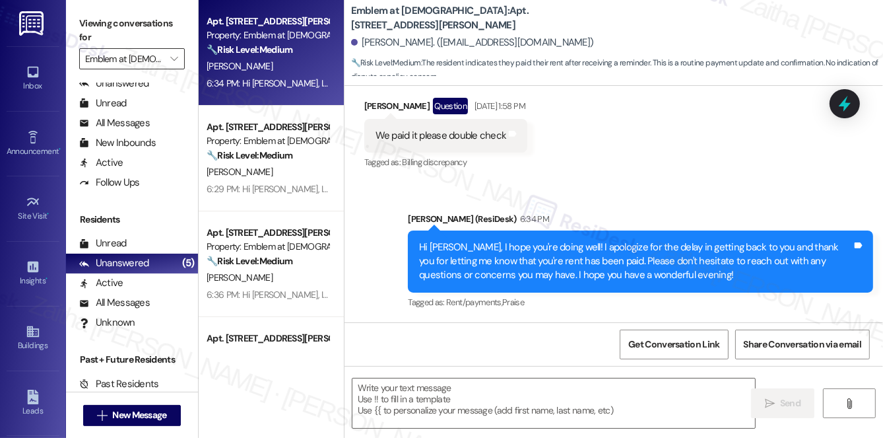
click at [158, 65] on input "Emblem at [DEMOGRAPHIC_DATA]" at bounding box center [124, 58] width 79 height 21
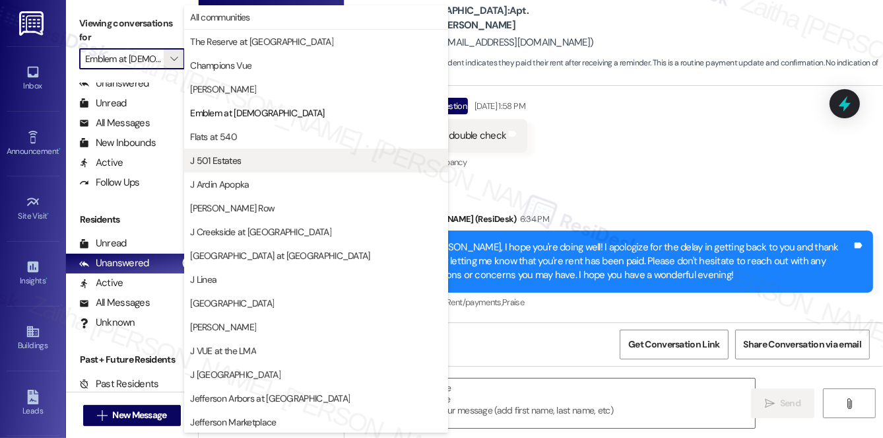
click at [248, 160] on span "J 501 Estates" at bounding box center [316, 160] width 252 height 13
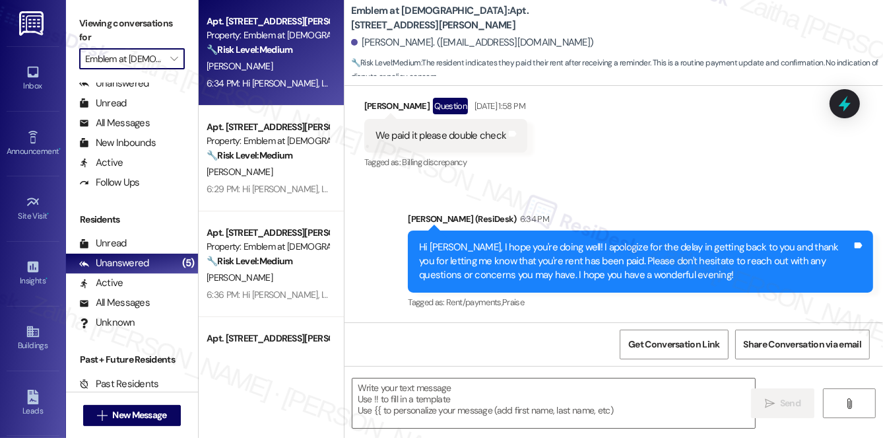
type input "J 501 Estates"
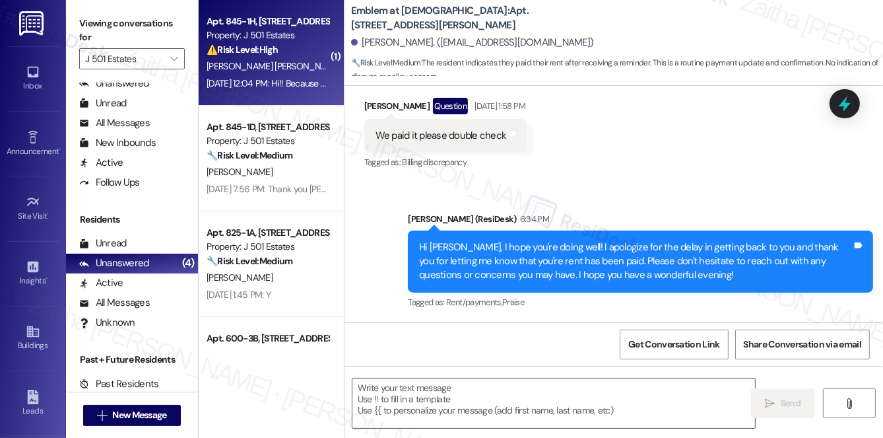
click at [292, 50] on div "⚠️ Risk Level: High The resident indicates that a previously submitted work ord…" at bounding box center [268, 50] width 122 height 14
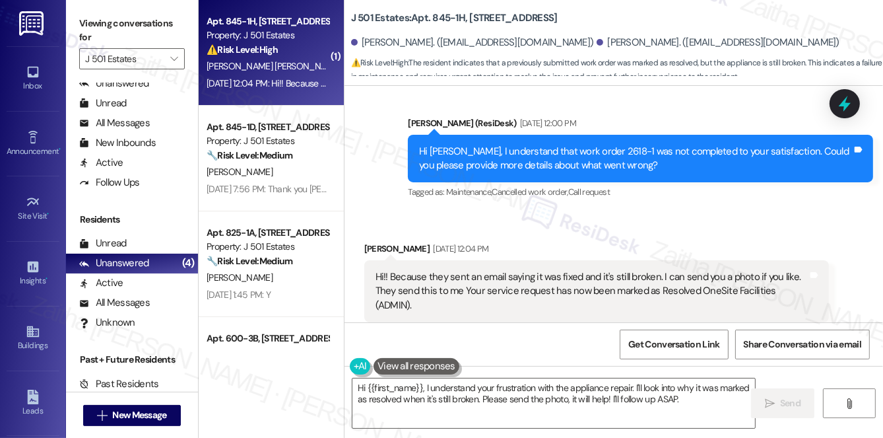
scroll to position [796, 0]
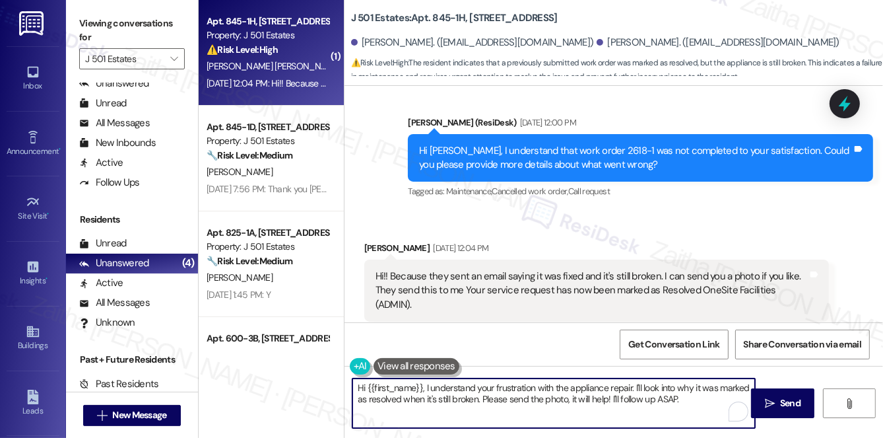
drag, startPoint x: 635, startPoint y: 386, endPoint x: 685, endPoint y: 401, distance: 52.6
click at [685, 401] on textarea "Hi {{first_name}}, I understand your frustration with the appliance repair. I'l…" at bounding box center [554, 403] width 403 height 50
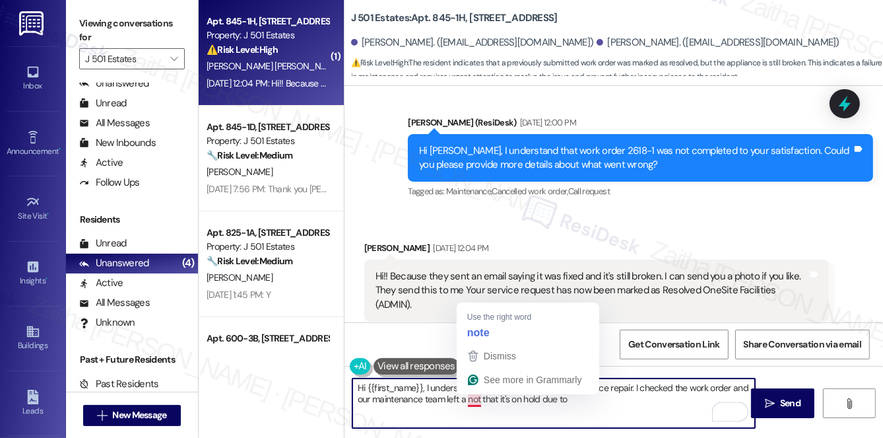
type textarea "Hi {{first_name}}, I understand your frustration with the appliance repair. I c…"
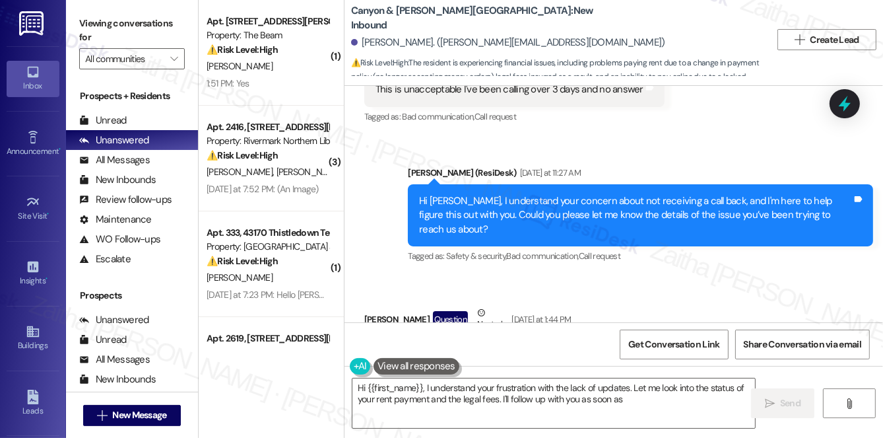
scroll to position [12098, 0]
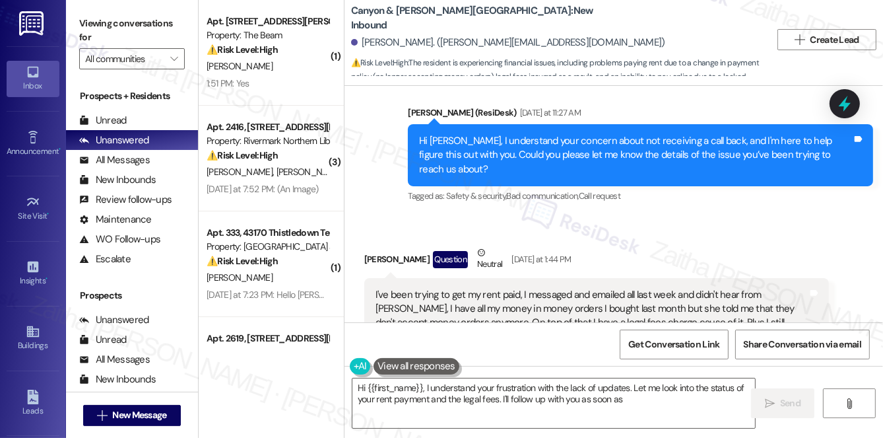
drag, startPoint x: 531, startPoint y: 298, endPoint x: 466, endPoint y: 273, distance: 69.2
click at [466, 273] on div "Received via SMS Rene Villa Question Neutral Yesterday at 1:44 PM I've been try…" at bounding box center [614, 386] width 539 height 341
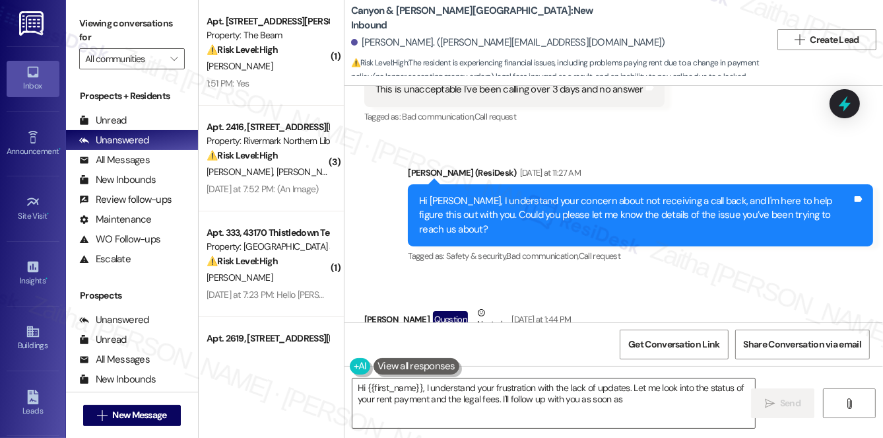
drag, startPoint x: 370, startPoint y: 195, endPoint x: 781, endPoint y: 245, distance: 414.4
click at [781, 338] on div "I've been trying to get my rent paid, I messaged and emailed all last week and …" at bounding box center [596, 390] width 465 height 105
copy div "I've been trying to get my rent paid, I messaged and emailed all last week and …"
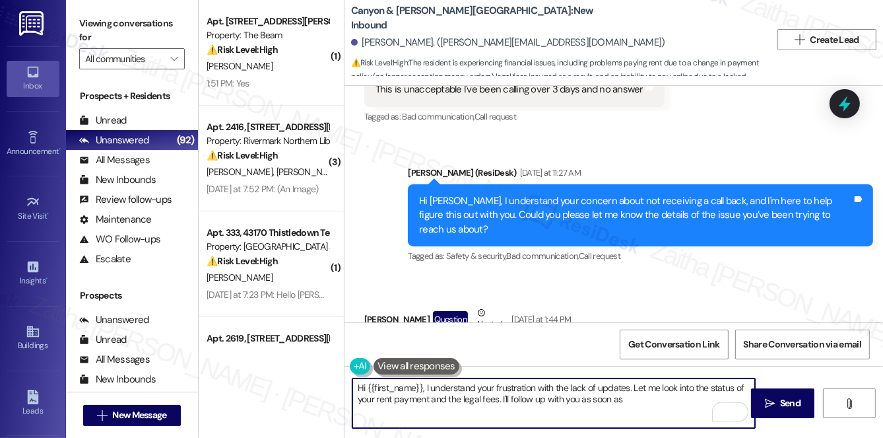
drag, startPoint x: 424, startPoint y: 387, endPoint x: 627, endPoint y: 380, distance: 202.8
click at [627, 380] on textarea "Hi {{first_name}}, I understand your frustration with the lack of updates. Let …" at bounding box center [554, 403] width 403 height 50
paste textarea "Thank you for sharing this with me — I’m so sorry you’ve had such a difficult t…"
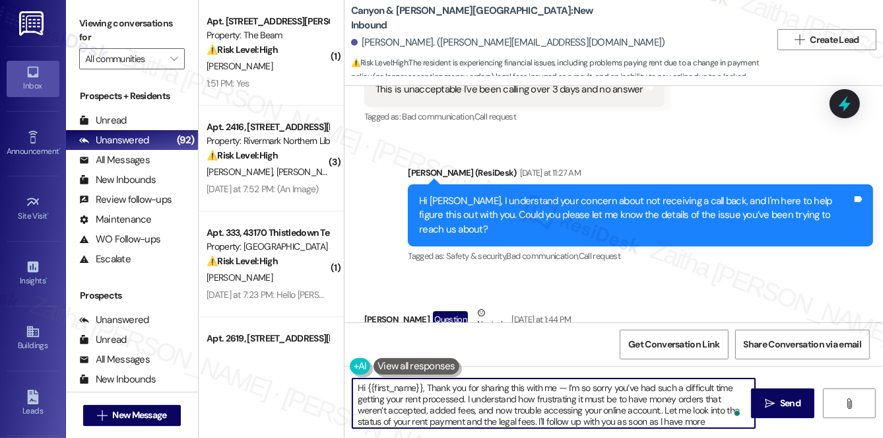
click at [563, 382] on textarea "Hi {{first_name}}, Thank you for sharing this with me — I’m so sorry you’ve had…" at bounding box center [554, 403] width 403 height 50
click at [430, 391] on textarea "Hi {{first_name}}, Thank you for sharing this with me. I’m so sorry you’ve had …" at bounding box center [554, 403] width 403 height 50
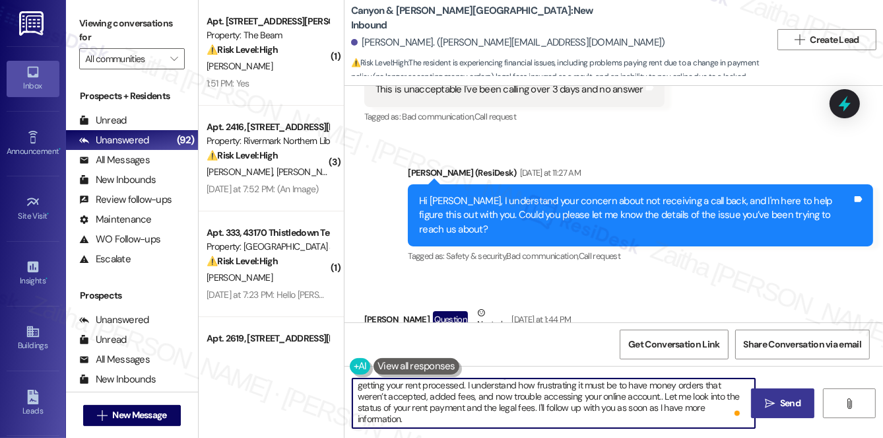
type textarea "Hi {{first_name}}, thank you for sharing this with me. I’m so sorry you’ve had …"
click at [783, 404] on span "Send" at bounding box center [790, 403] width 20 height 14
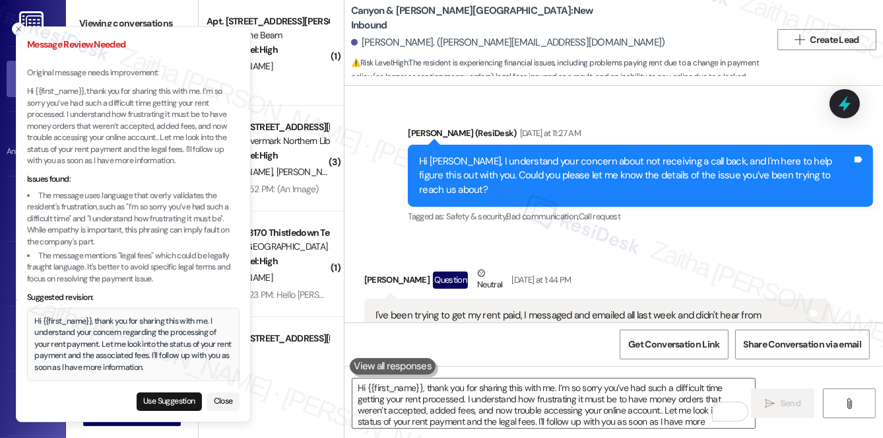
scroll to position [12159, 0]
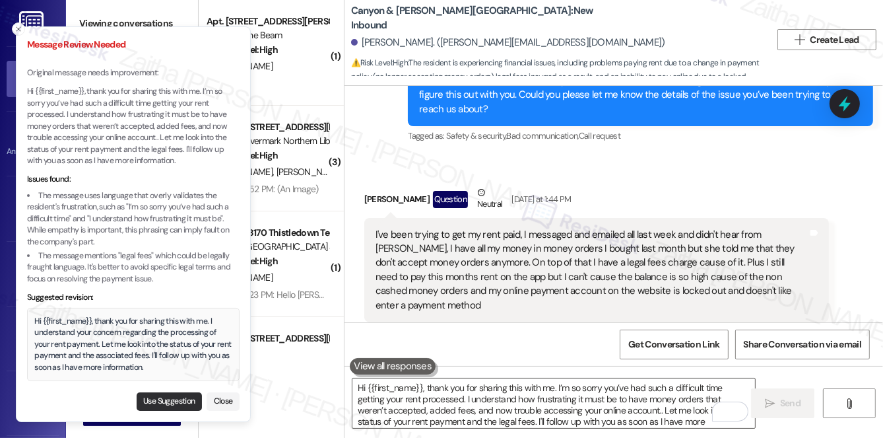
click at [150, 399] on button "Use Suggestion" at bounding box center [169, 401] width 65 height 18
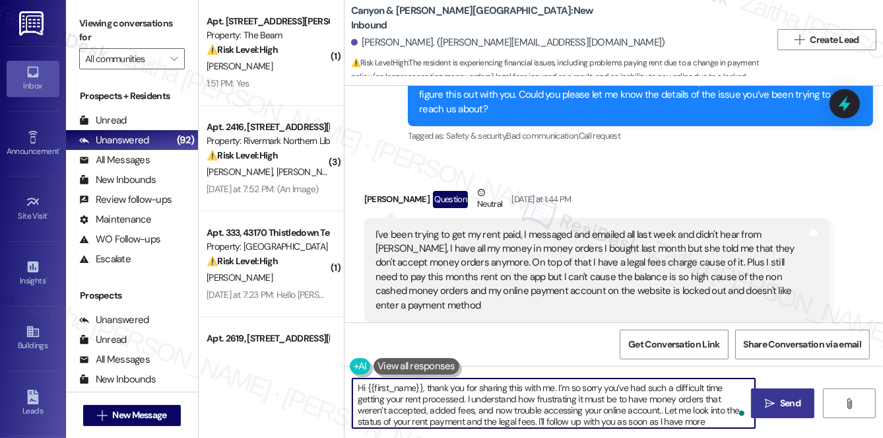
click at [627, 410] on textarea "Hi {{first_name}}, thank you for sharing this with me. I understand your concer…" at bounding box center [554, 403] width 403 height 50
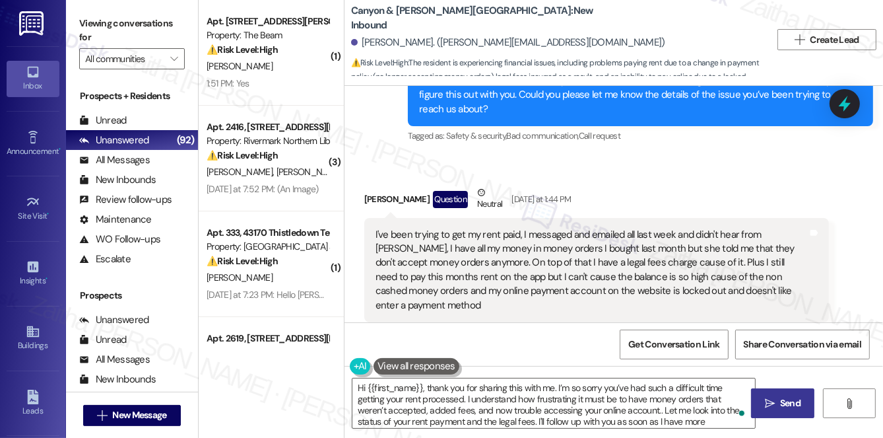
click at [800, 400] on span "Send" at bounding box center [790, 403] width 20 height 14
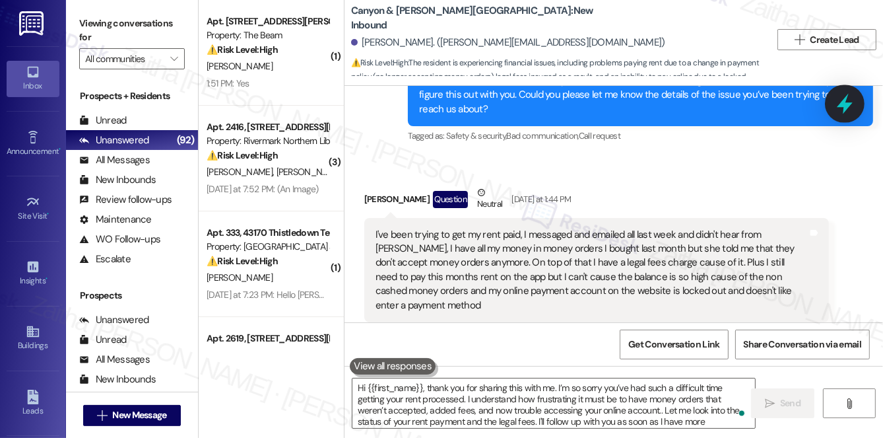
click at [844, 110] on icon at bounding box center [845, 103] width 22 height 22
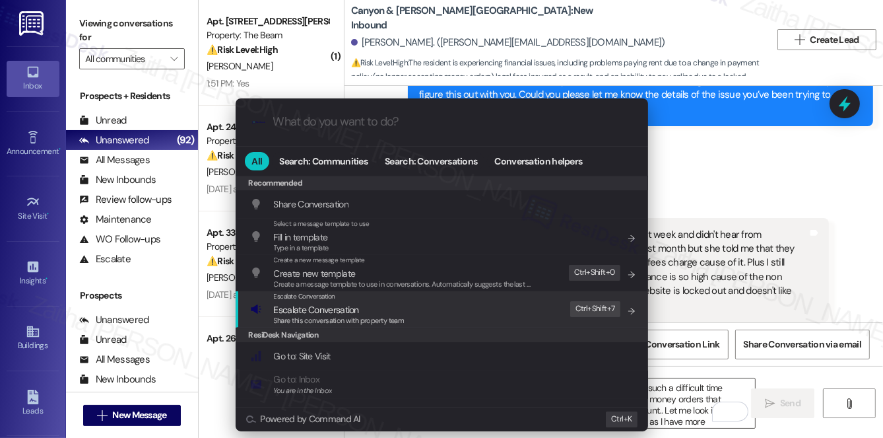
click at [313, 316] on span "Share this conversation with property team" at bounding box center [339, 320] width 131 height 9
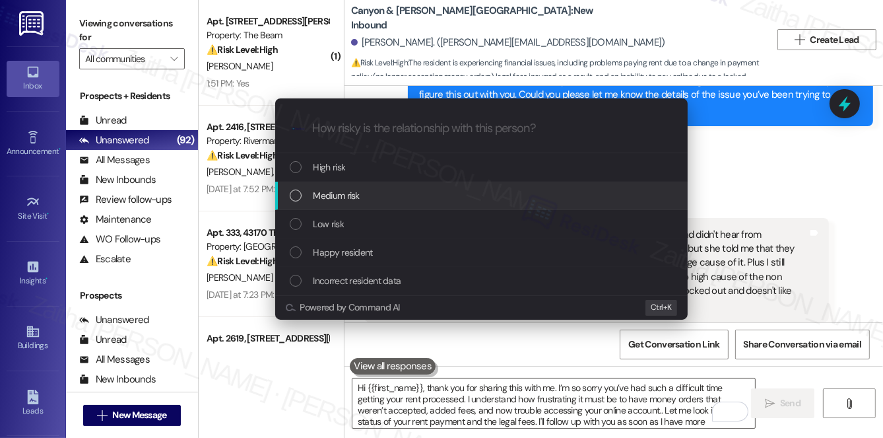
click at [380, 192] on div "Medium risk" at bounding box center [483, 195] width 386 height 15
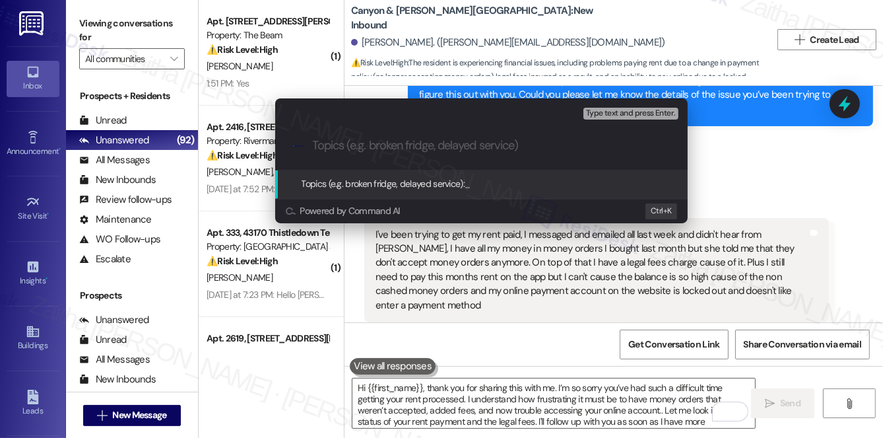
paste input "Rent Payment & Money Order Issues"
type input "Rent Payment & Money Order Issues"
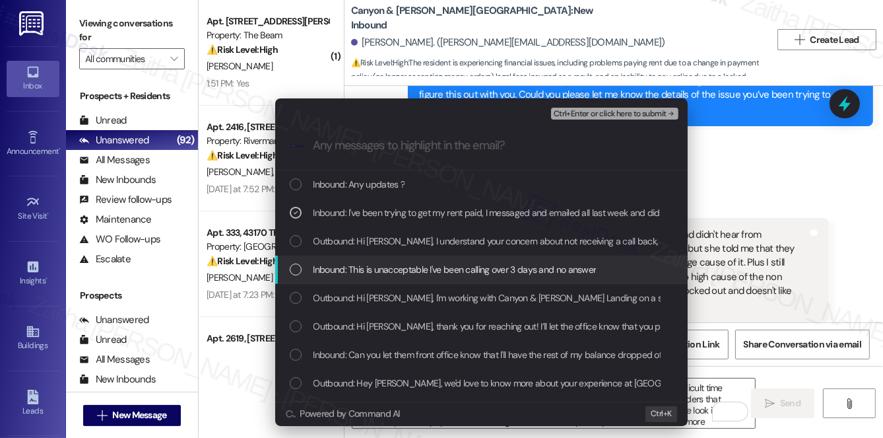
click at [566, 266] on span "Inbound: This is unacceptable I've been calling over 3 days and no answer" at bounding box center [455, 269] width 283 height 15
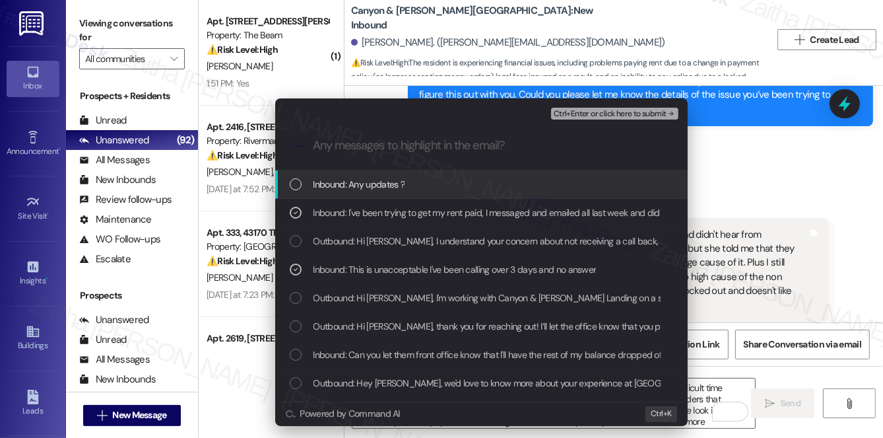
click at [623, 116] on span "Ctrl+Enter or click here to submit" at bounding box center [610, 114] width 113 height 9
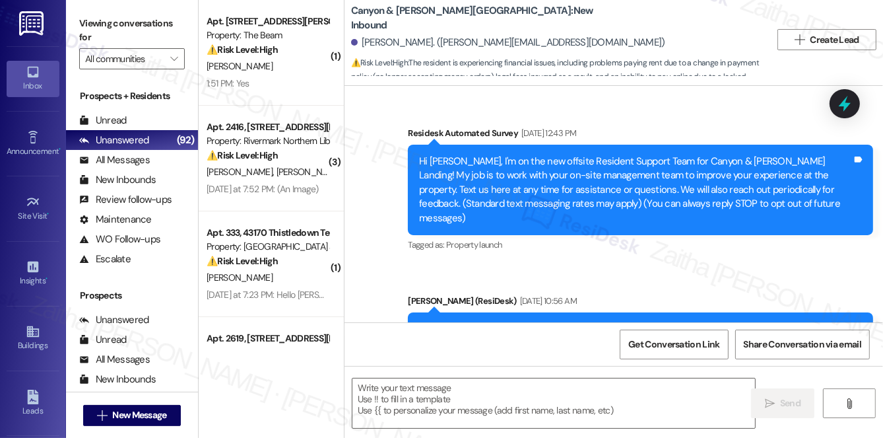
scroll to position [12298, 0]
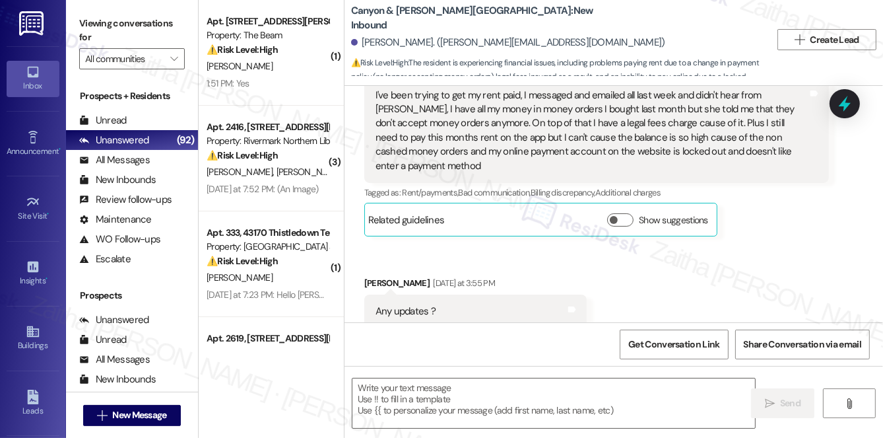
type textarea "Fetching suggested responses. Please feel free to read through the conversation…"
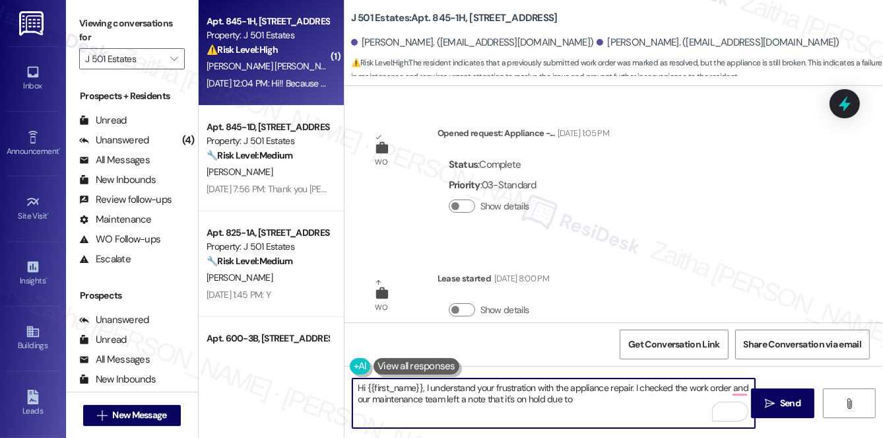
scroll to position [796, 0]
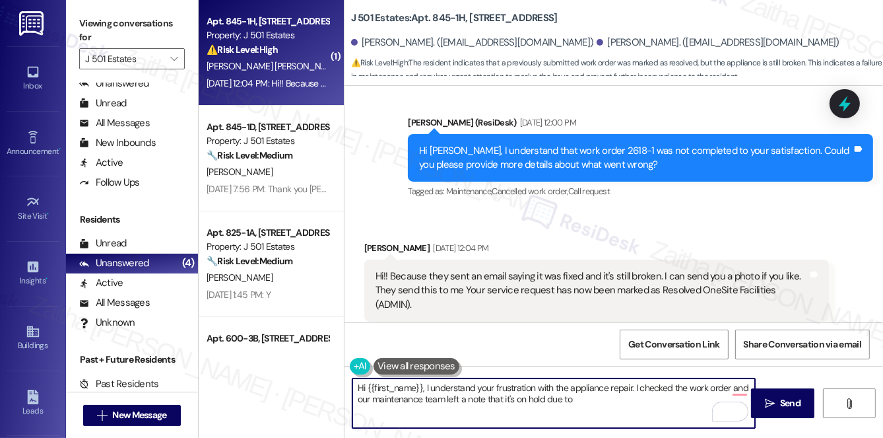
click at [610, 402] on textarea "Hi {{first_name}}, I understand your frustration with the appliance repair. I c…" at bounding box center [554, 403] width 403 height 50
click at [713, 404] on textarea "Hi {{first_name}}, I understand your frustration with the appliance repair. I c…" at bounding box center [554, 403] width 403 height 50
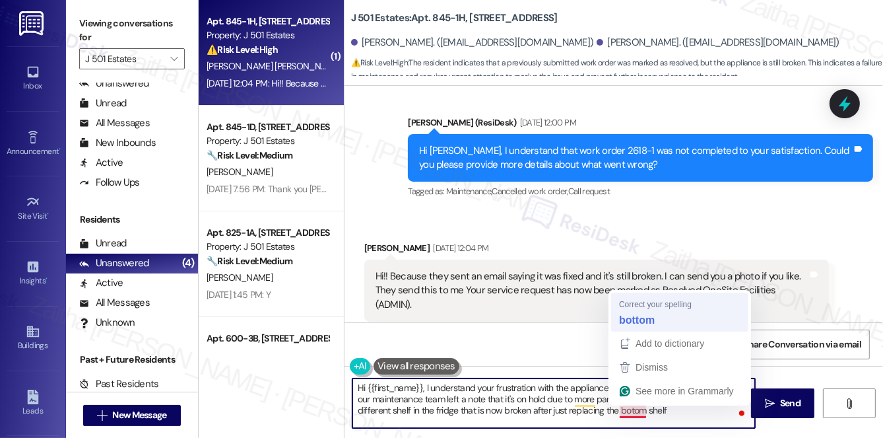
type textarea "Hi {{first_name}}, I understand your frustration with the appliance repair. I c…"
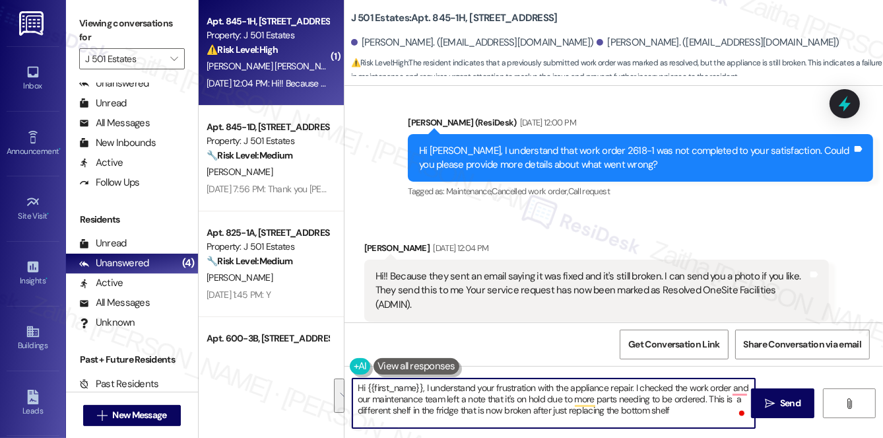
drag, startPoint x: 357, startPoint y: 390, endPoint x: 625, endPoint y: 442, distance: 273.1
click at [625, 437] on html "Send contact edit request via × Gmail in browser Outlook in browser Yahoo in br…" at bounding box center [441, 219] width 883 height 438
click at [394, 397] on textarea "Hi {{first_name}}, I understand your frustration with the appliance repair. I c…" at bounding box center [554, 403] width 403 height 50
drag, startPoint x: 356, startPoint y: 386, endPoint x: 693, endPoint y: 422, distance: 339.3
click at [695, 421] on textarea "Hi {{first_name}}, I understand your frustration with the appliance repair. I c…" at bounding box center [554, 403] width 403 height 50
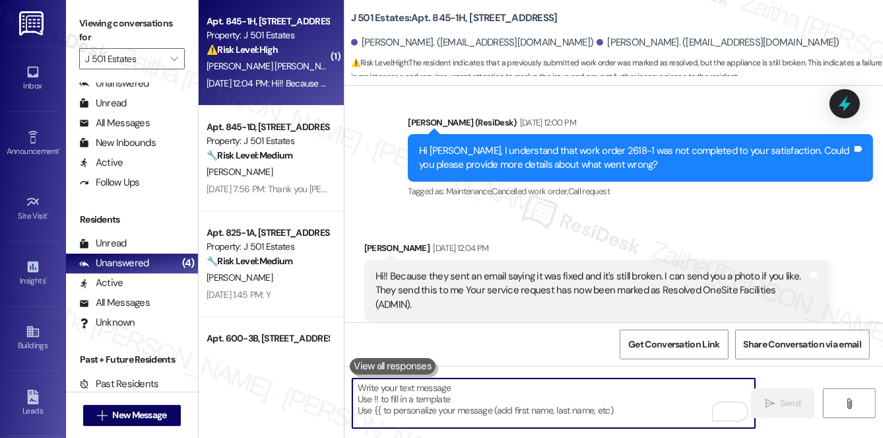
click at [402, 392] on textarea "To enrich screen reader interactions, please activate Accessibility in Grammarl…" at bounding box center [554, 403] width 403 height 50
paste textarea "Hi {{first_name}}, I completely understand your frustration with the appliance …"
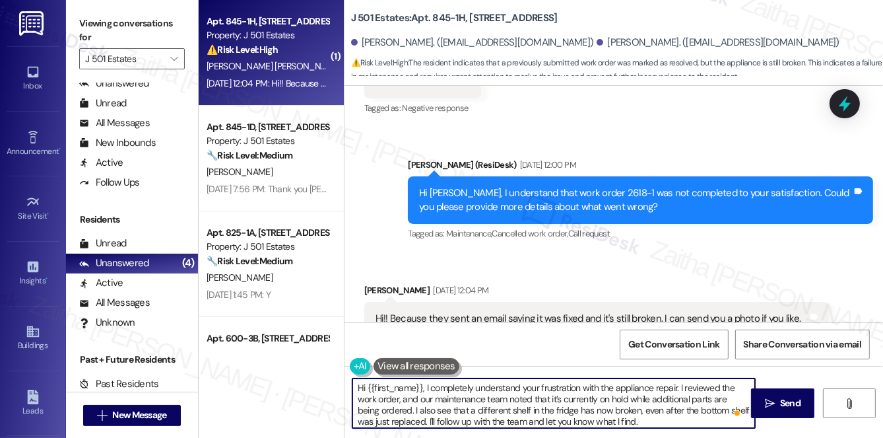
scroll to position [736, 0]
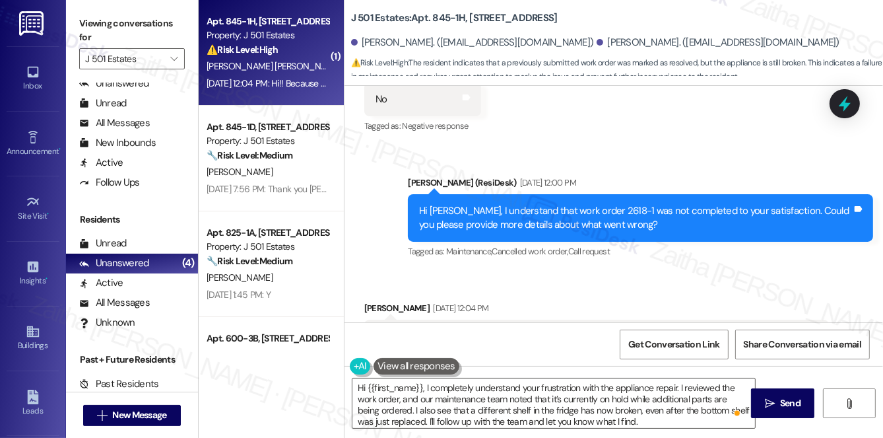
click at [376, 301] on div "Viridiana Vanegas Hernandez Sep 05, 2025 at 12:04 PM" at bounding box center [596, 310] width 465 height 18
copy div "Viridiana"
click at [399, 390] on textarea "Hi {{first_name}}, I completely understand your frustration with the appliance …" at bounding box center [554, 403] width 403 height 50
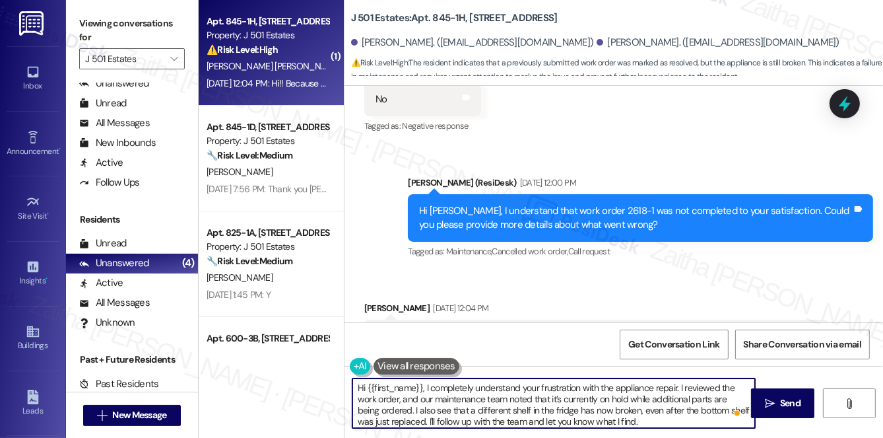
click at [399, 390] on textarea "Hi {{first_name}}, I completely understand your frustration with the appliance …" at bounding box center [554, 403] width 403 height 50
paste textarea "Viridiana"
type textarea "Hi Viridiana, I completely understand your frustration with the appliance repai…"
click at [788, 407] on span "Send" at bounding box center [790, 403] width 20 height 14
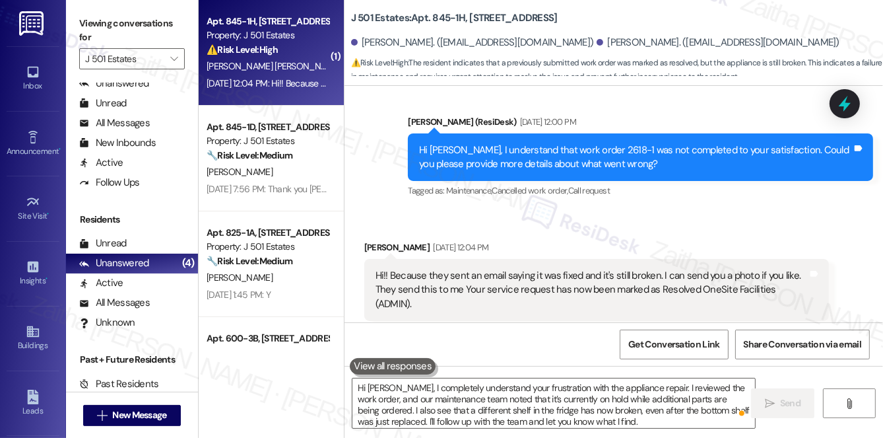
scroll to position [796, 0]
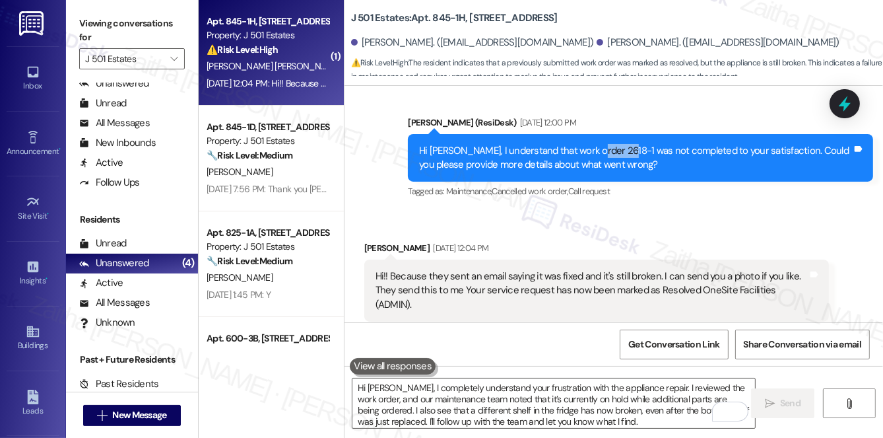
drag, startPoint x: 585, startPoint y: 135, endPoint x: 614, endPoint y: 129, distance: 29.7
click at [614, 144] on div "Hi Viridiana, I understand that work order 2618-1 was not completed to your sat…" at bounding box center [635, 158] width 433 height 28
copy div "2618-1"
click at [651, 106] on div "Sent via SMS Jay (ResiDesk) Sep 05, 2025 at 12:00 PM Hi Viridiana, I understand…" at bounding box center [640, 159] width 485 height 106
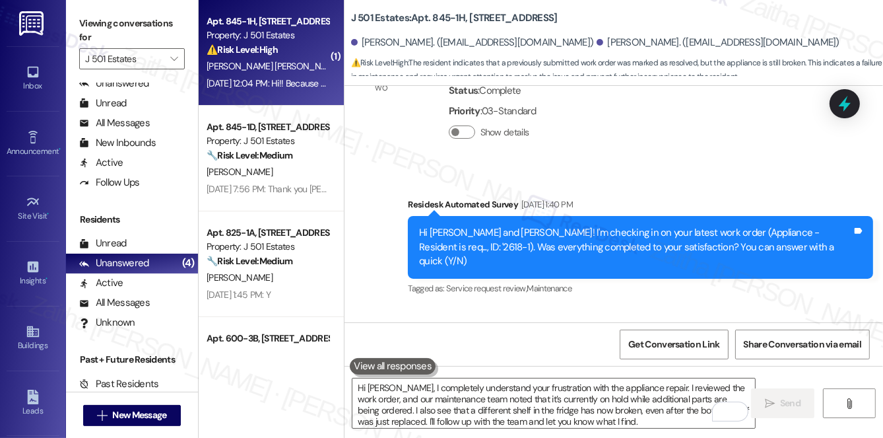
scroll to position [451, 0]
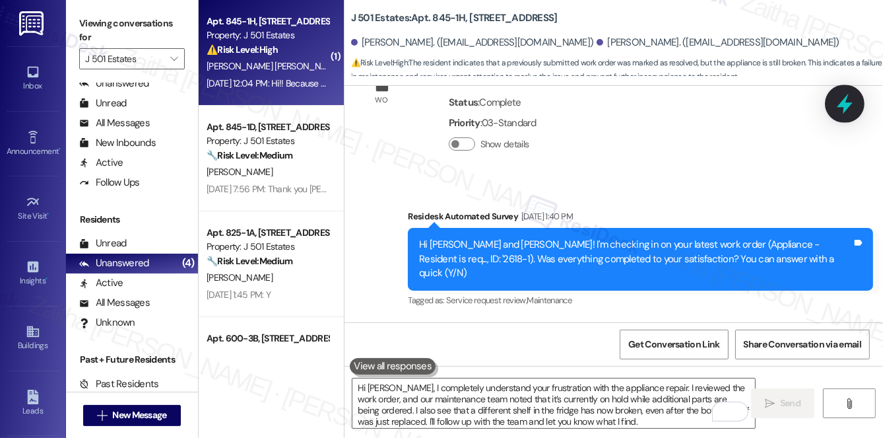
click at [846, 110] on icon at bounding box center [845, 103] width 22 height 22
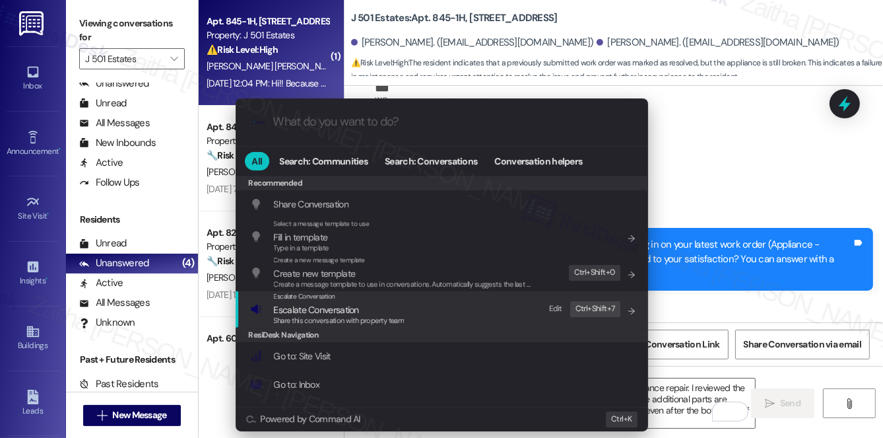
click at [316, 310] on span "Escalate Conversation" at bounding box center [316, 310] width 85 height 12
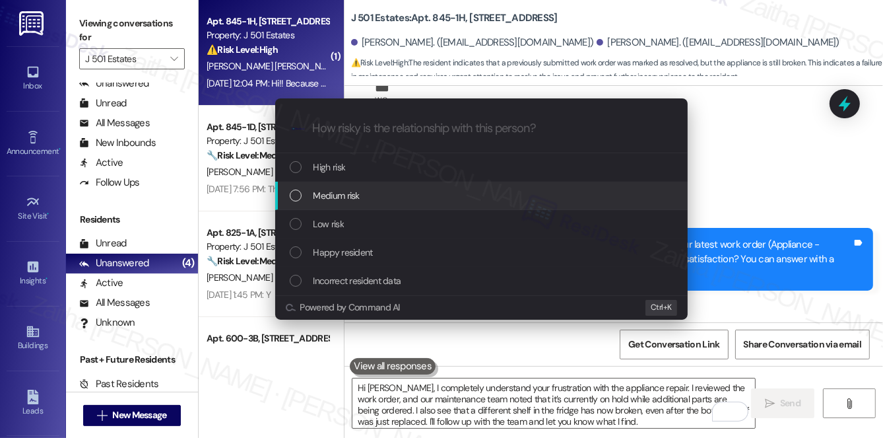
click at [341, 198] on span "Medium risk" at bounding box center [337, 195] width 46 height 15
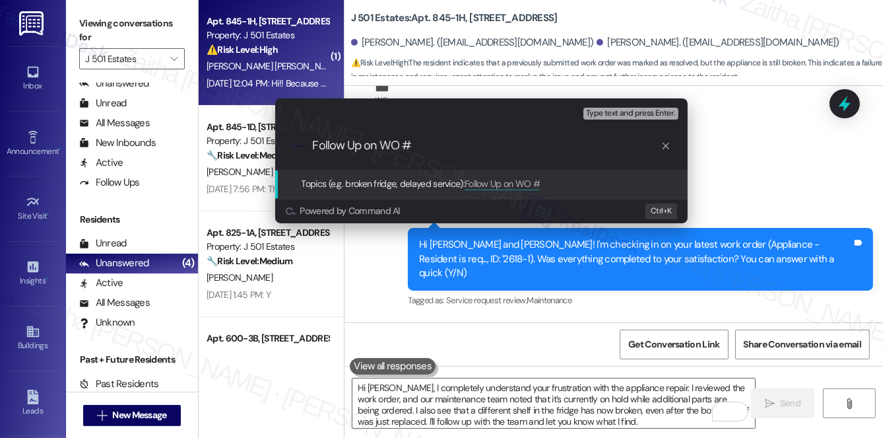
paste input "2618-1"
type input "Follow Up on WO # 2618-1 - Refrigerator repair"
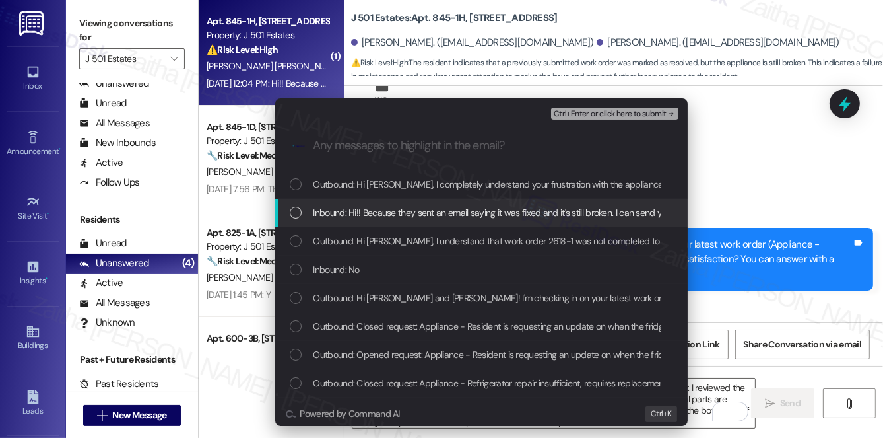
click at [362, 212] on span "Inbound: Hi!! Because they sent an email saying it was fixed and it's still bro…" at bounding box center [728, 212] width 829 height 15
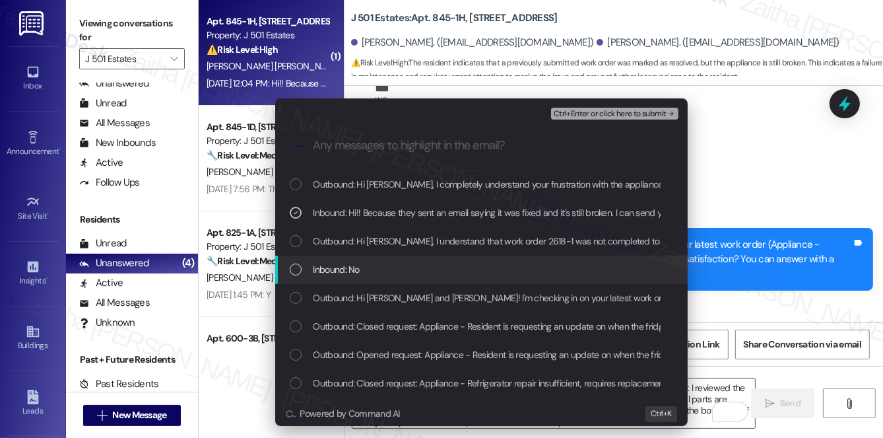
click at [401, 275] on div "Inbound: No" at bounding box center [483, 269] width 386 height 15
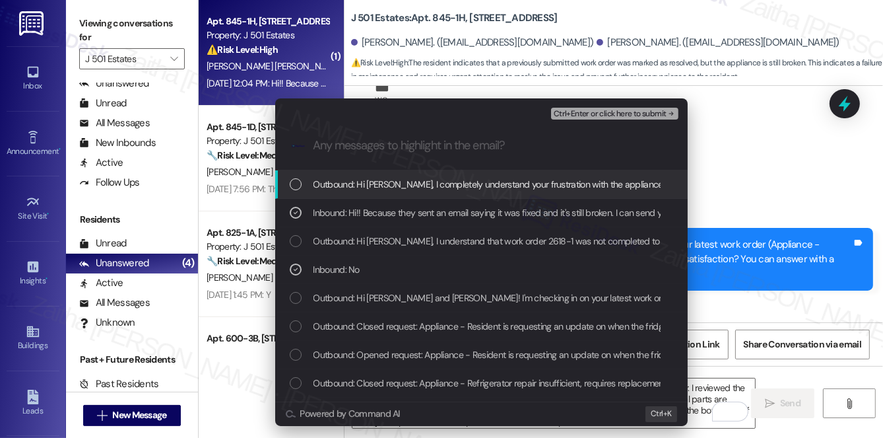
click at [592, 114] on span "Ctrl+Enter or click here to submit" at bounding box center [610, 114] width 113 height 9
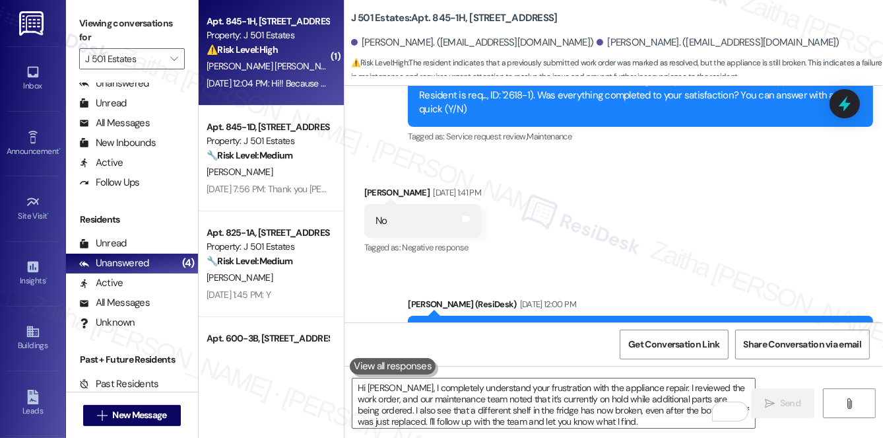
scroll to position [796, 0]
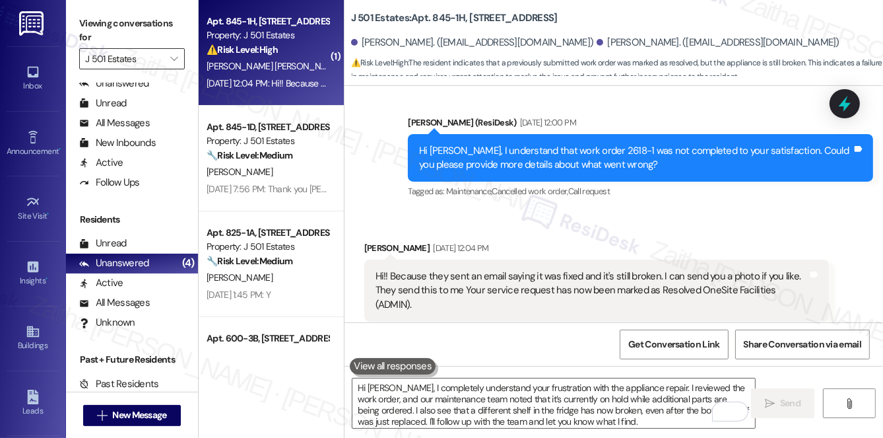
click at [151, 65] on input "J 501 Estates" at bounding box center [124, 58] width 79 height 21
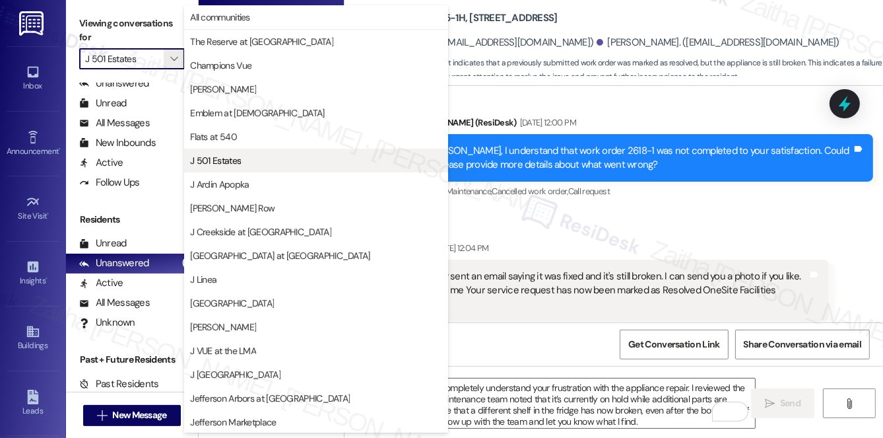
click at [267, 158] on span "J 501 Estates" at bounding box center [316, 160] width 252 height 13
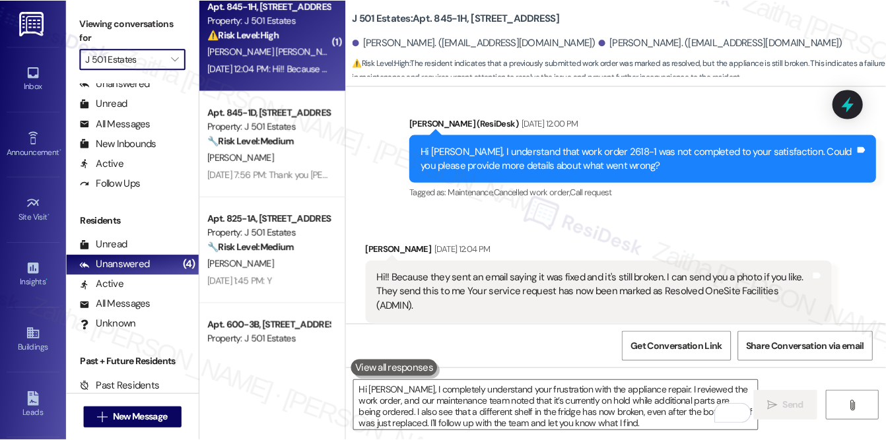
scroll to position [0, 0]
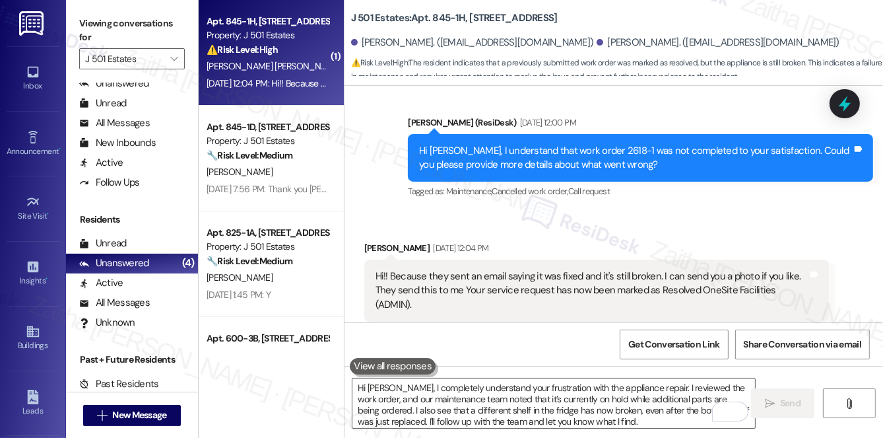
click at [255, 90] on div "Sep 05, 2025 at 12:04 PM: Hi!! Because they sent an email saying it was fixed a…" at bounding box center [267, 83] width 125 height 17
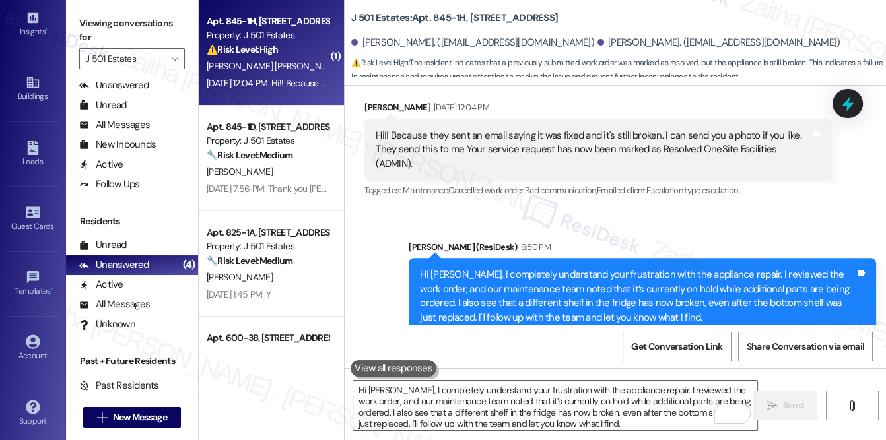
scroll to position [949, 0]
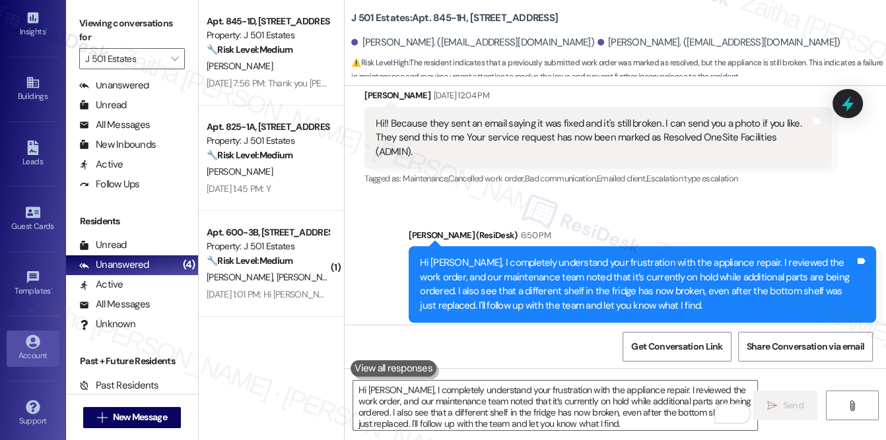
click at [36, 343] on link "Account" at bounding box center [33, 349] width 53 height 36
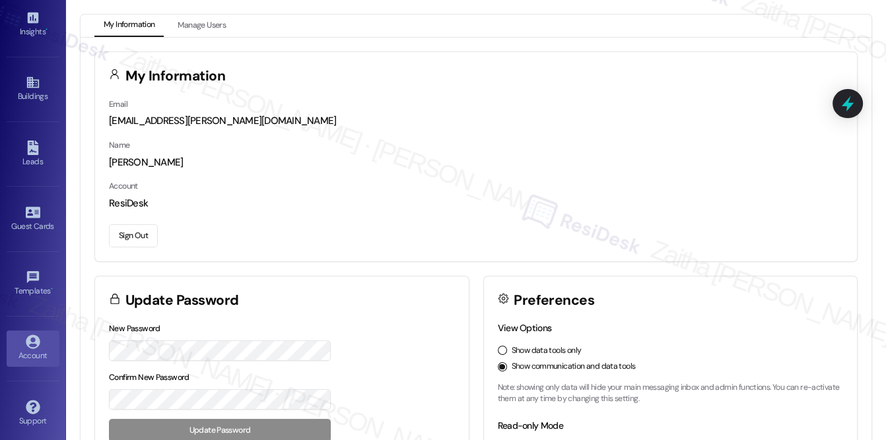
click at [125, 239] on button "Sign Out" at bounding box center [133, 235] width 49 height 23
